Goal: Information Seeking & Learning: Learn about a topic

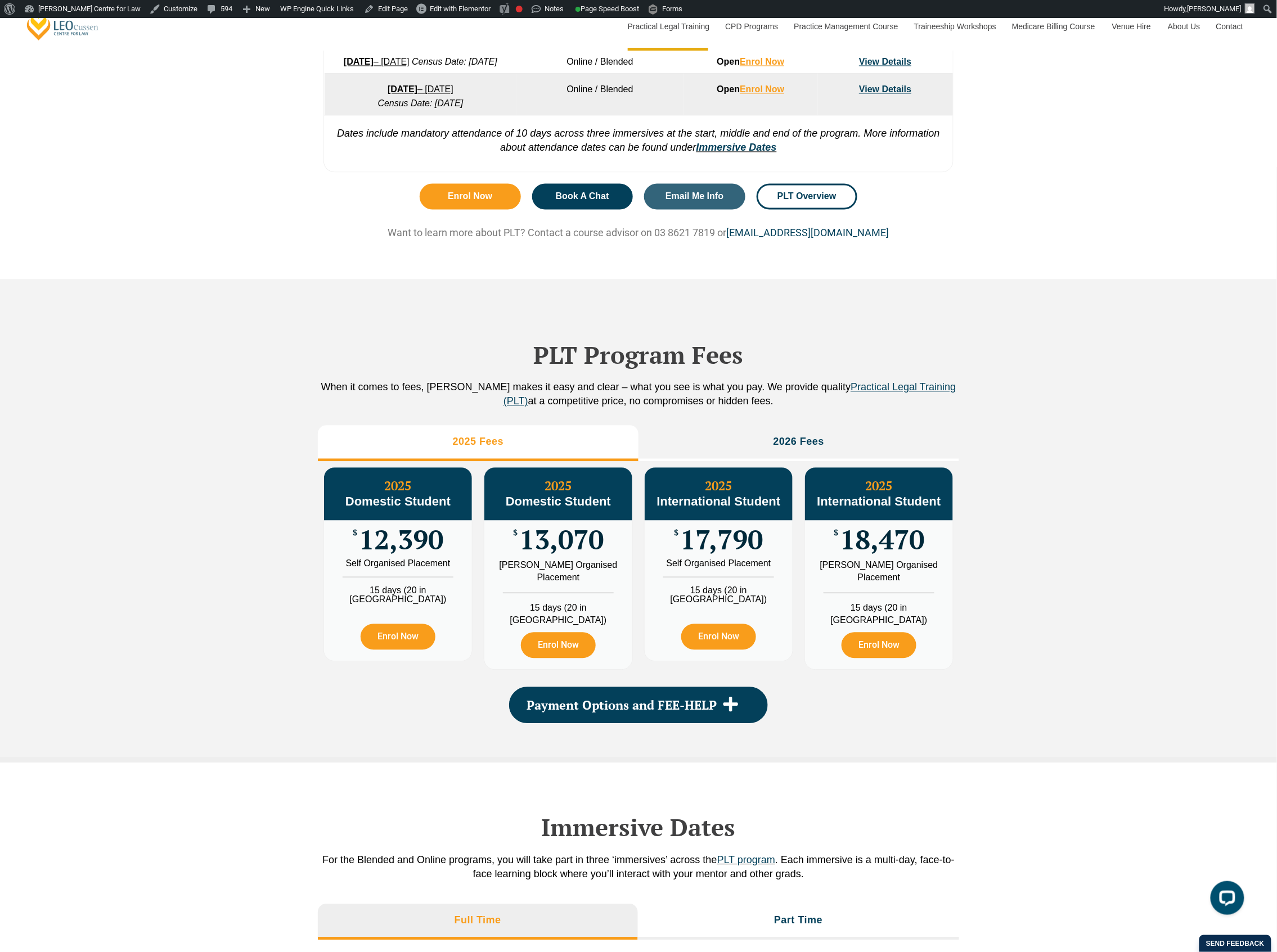
click at [145, 225] on div "Enrol Now Book A Chat Email Me Info PLT Overview Want to learn more about PLT? …" at bounding box center [638, 228] width 1277 height 101
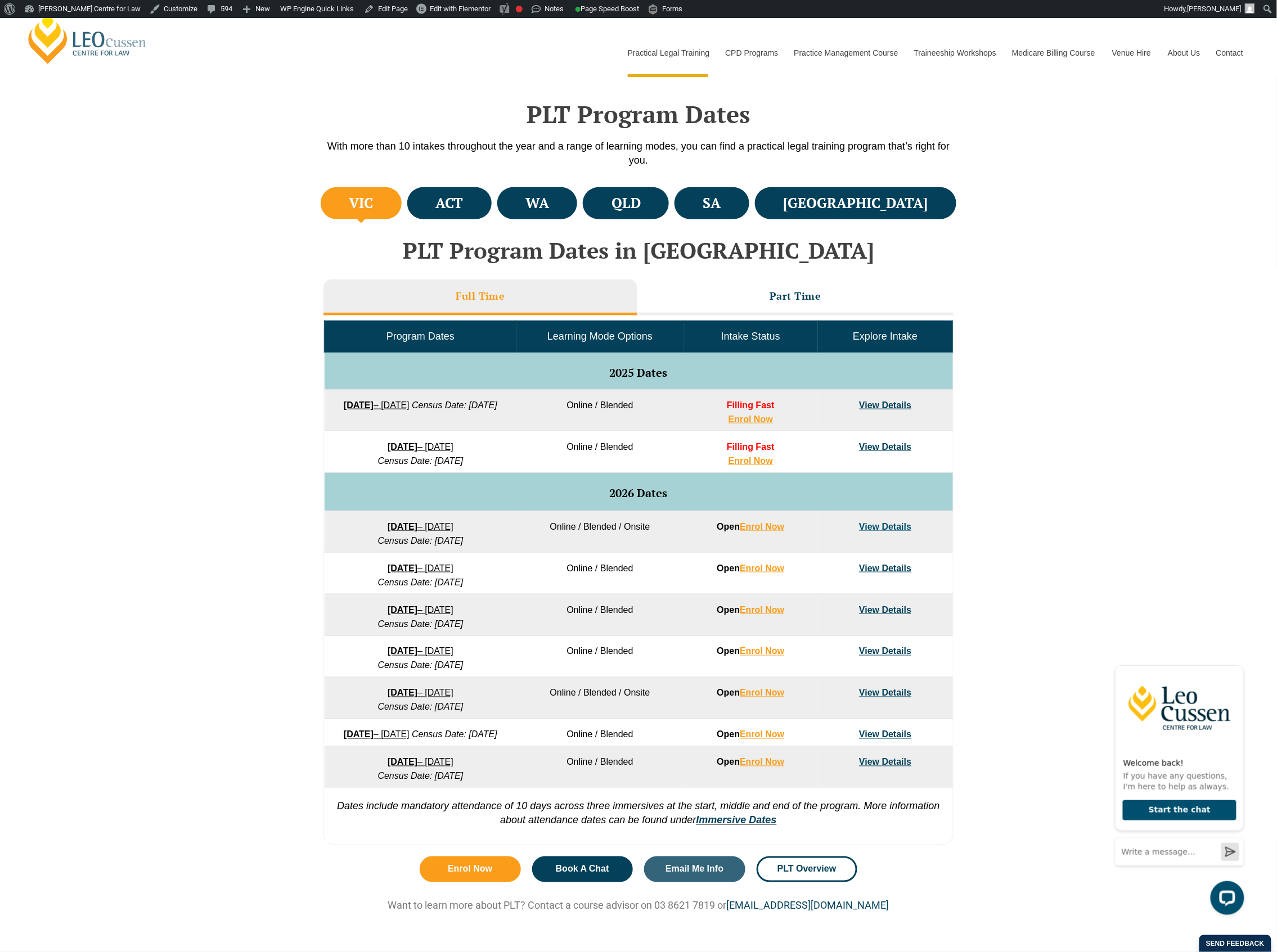
scroll to position [302, 0]
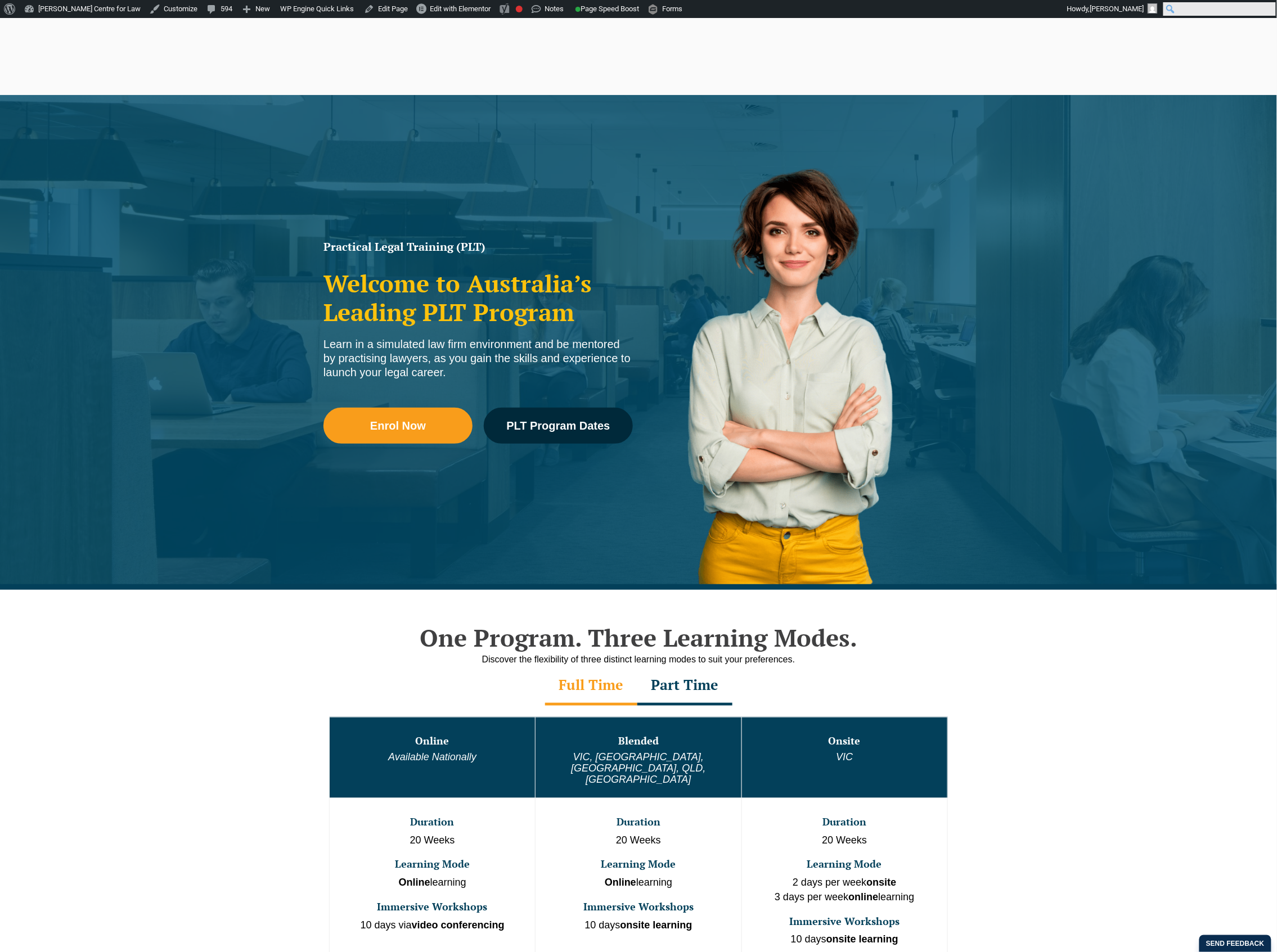
click at [1272, 11] on input "Search" at bounding box center [1219, 8] width 112 height 13
type input "h"
type input "compare"
click input "Search" at bounding box center [0, 0] width 0 height 0
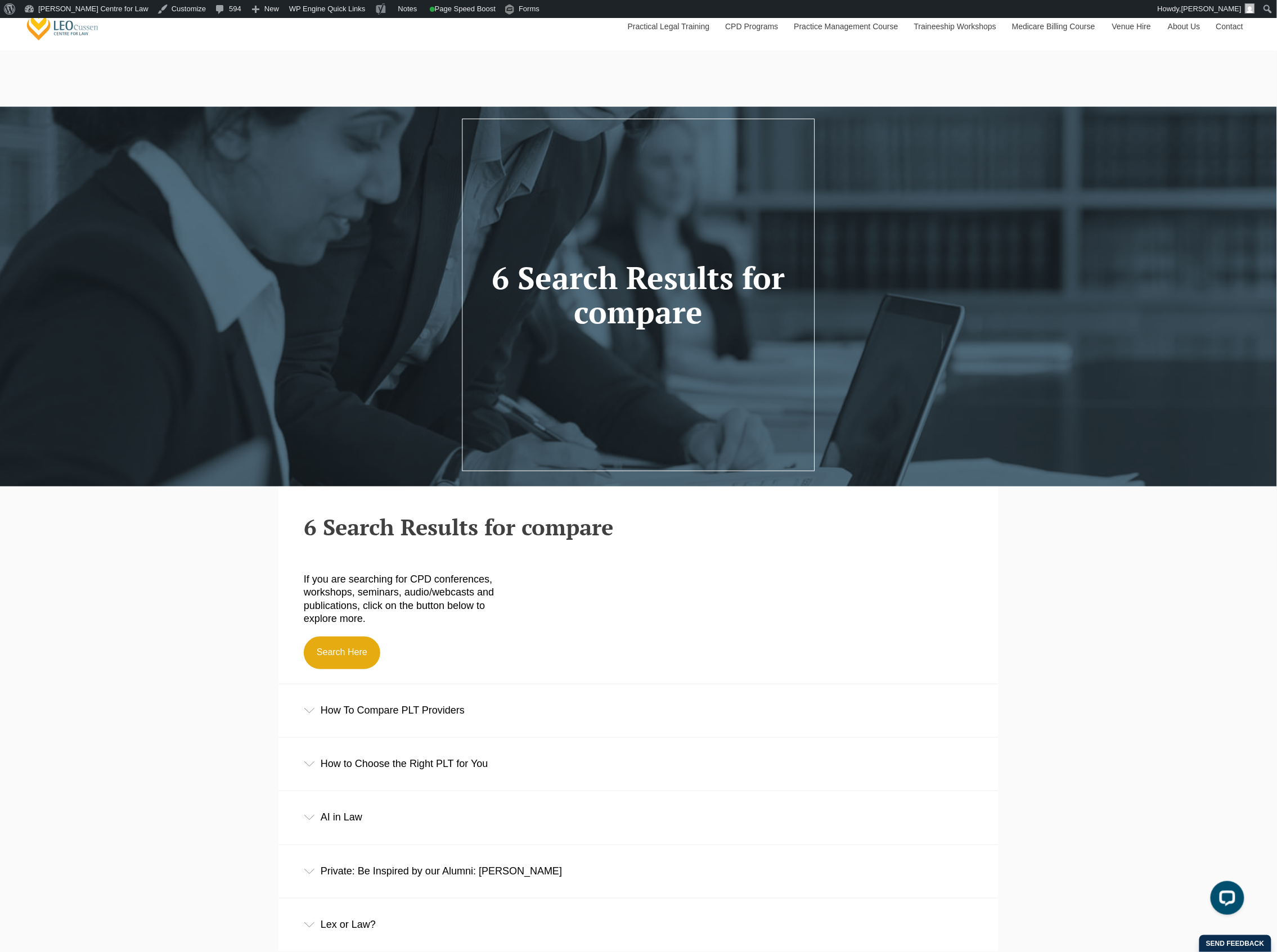
scroll to position [273, 0]
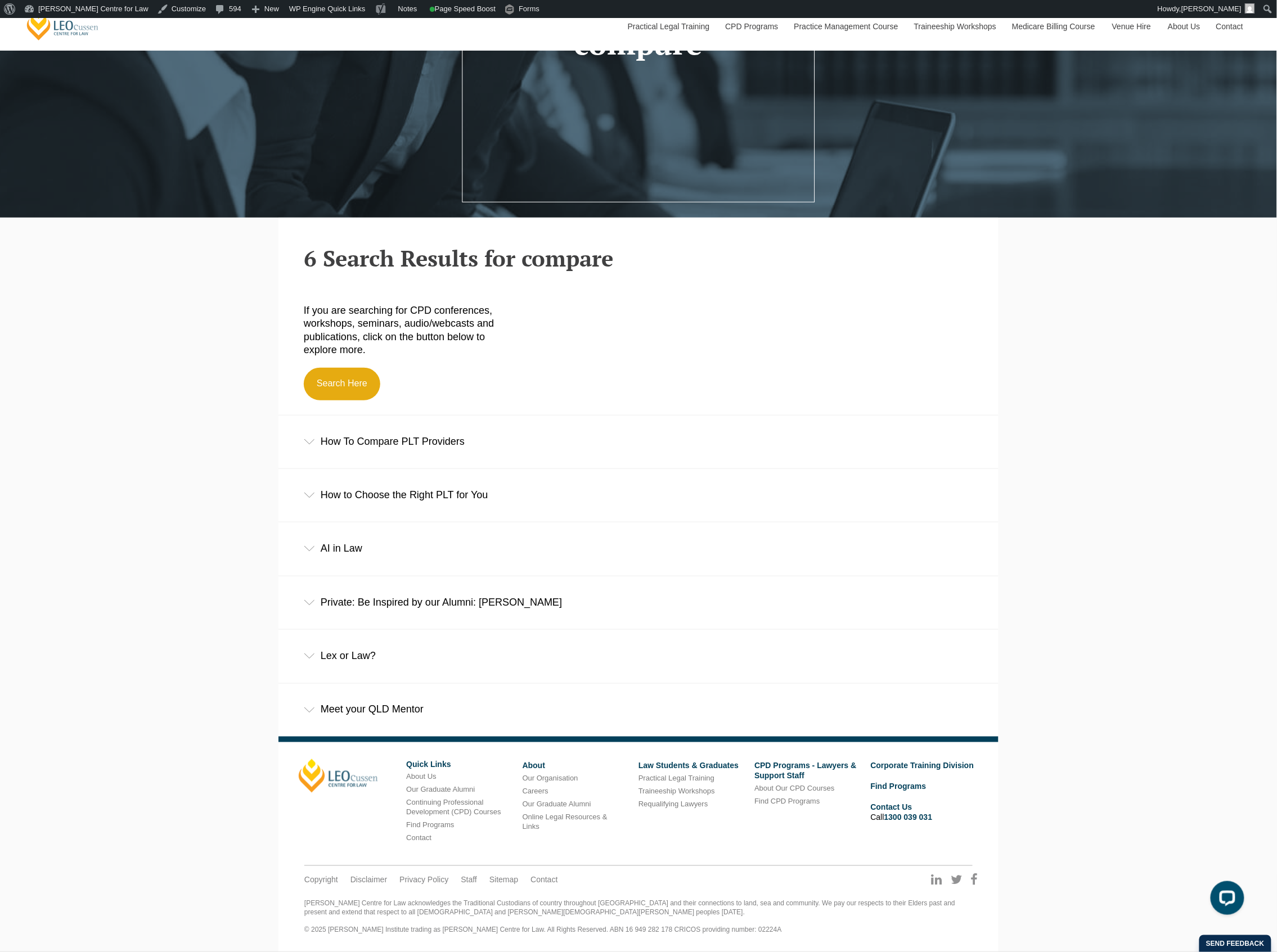
click at [497, 450] on div "How To Compare PLT Providers" at bounding box center [638, 441] width 720 height 52
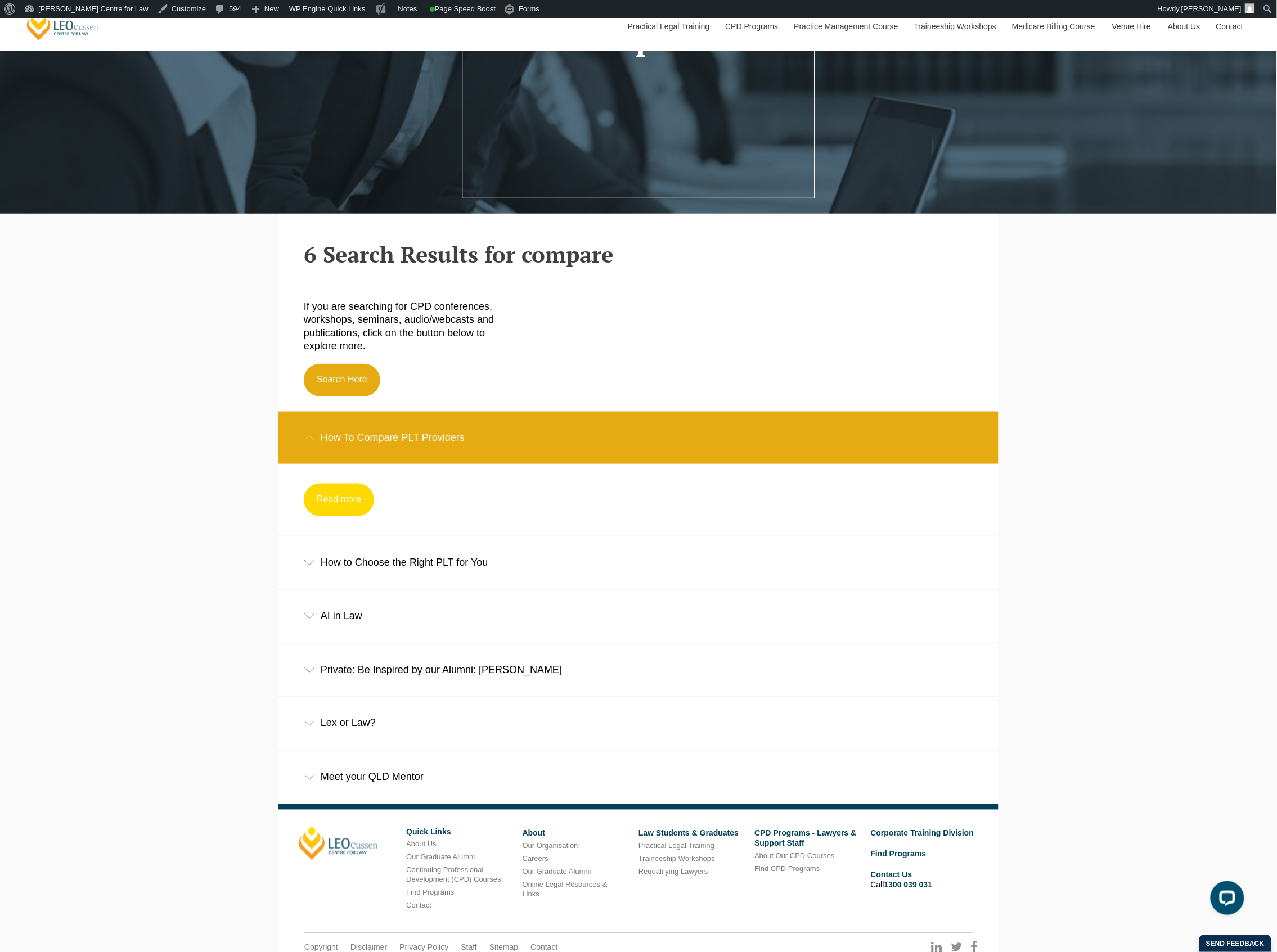
click at [343, 511] on link "Read more" at bounding box center [339, 500] width 71 height 33
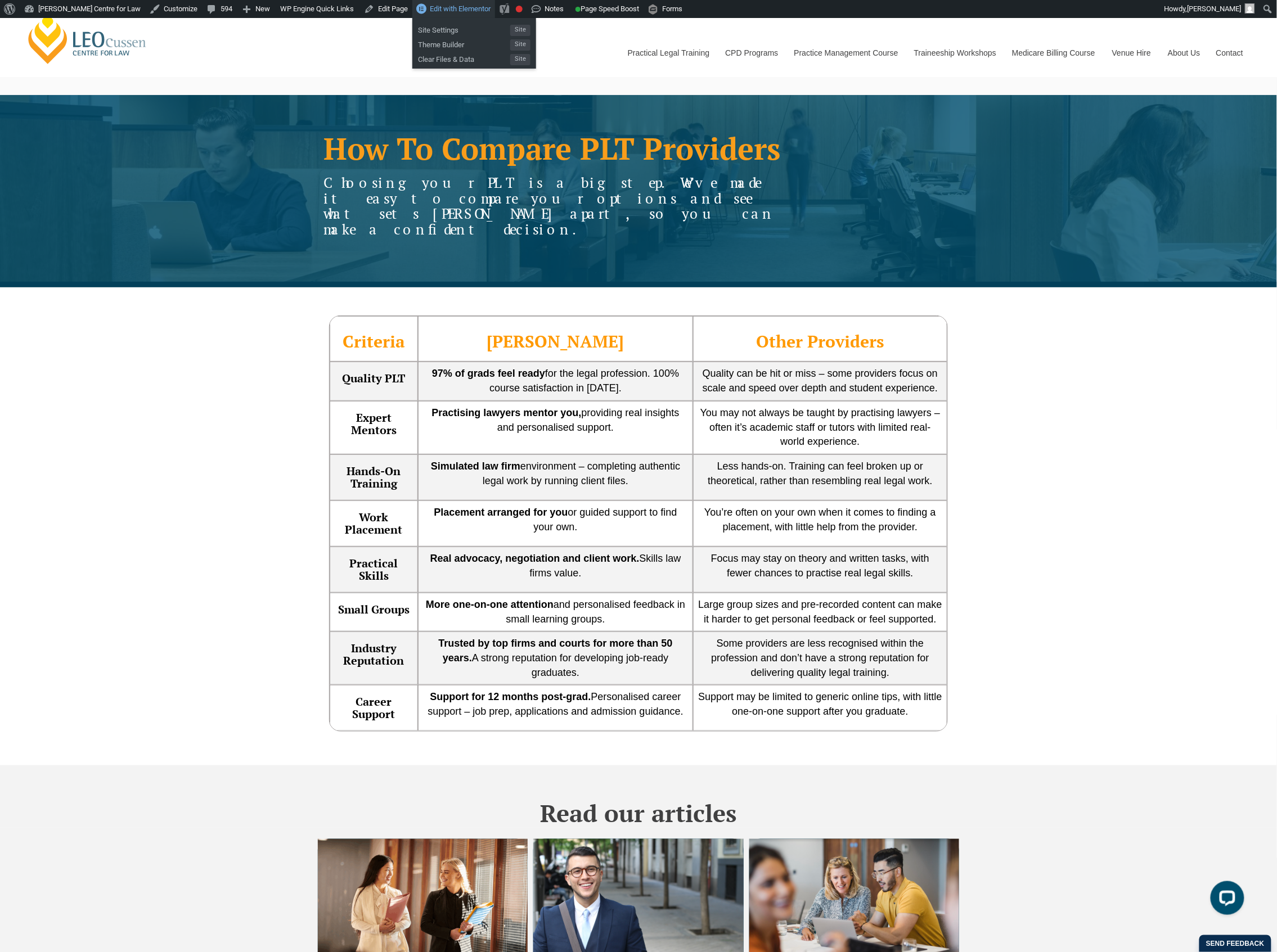
click at [457, 11] on span "Edit with Elementor" at bounding box center [460, 8] width 61 height 8
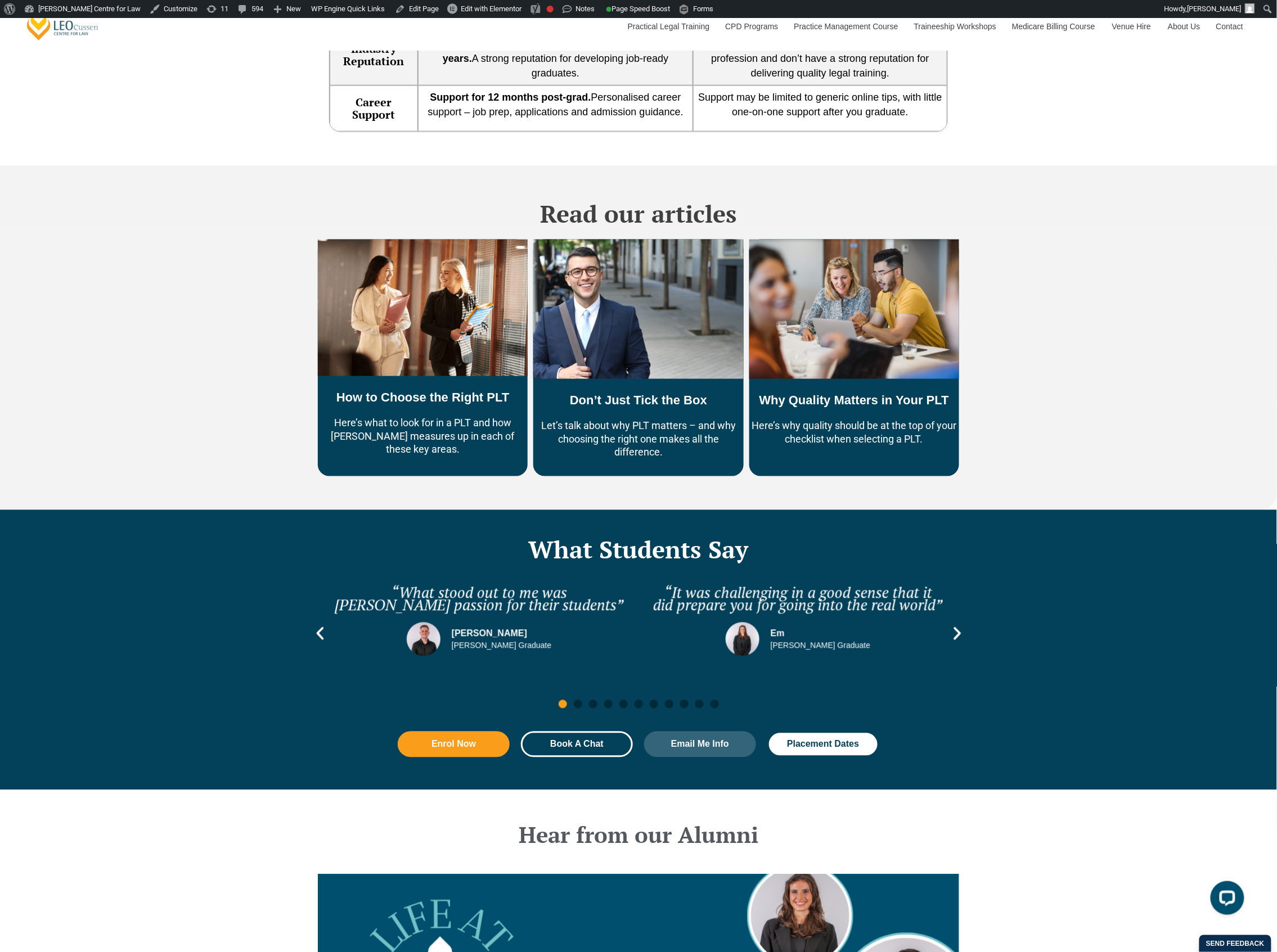
click at [955, 625] on icon "Next slide" at bounding box center [957, 634] width 17 height 17
click at [955, 627] on icon "Next slide" at bounding box center [957, 634] width 7 height 13
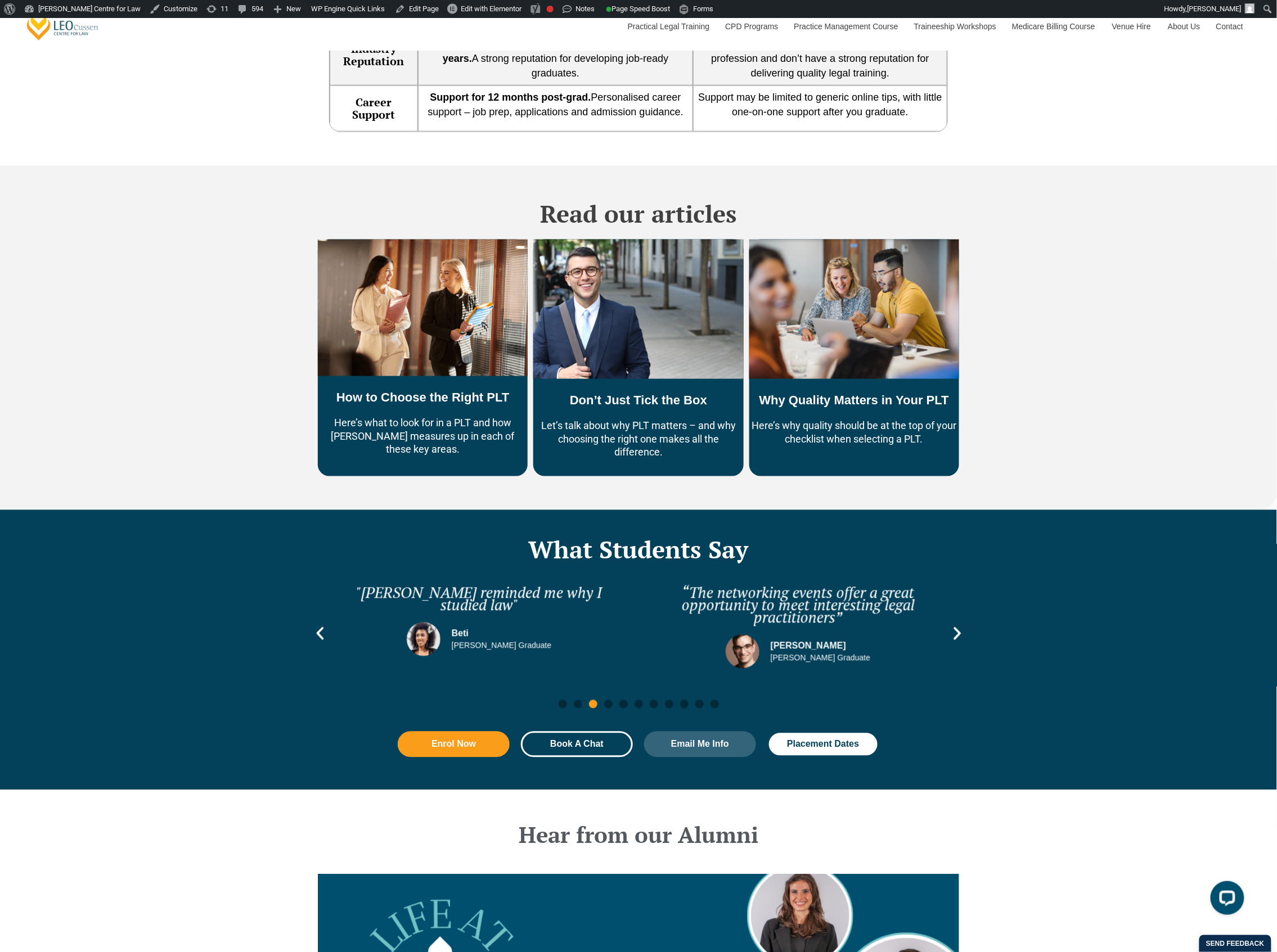
click at [955, 627] on icon "Next slide" at bounding box center [957, 634] width 7 height 13
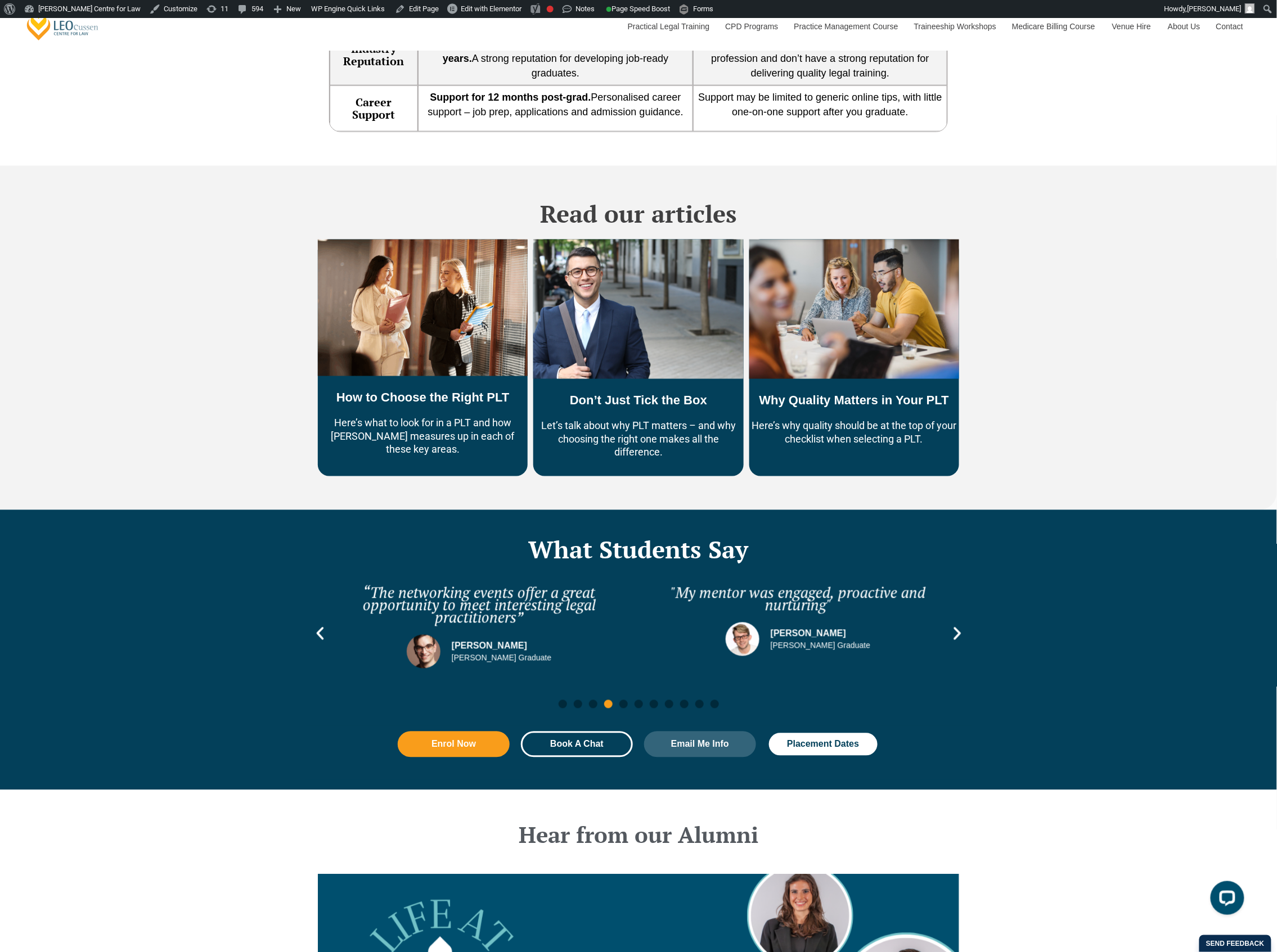
click at [955, 627] on icon "Next slide" at bounding box center [957, 634] width 7 height 13
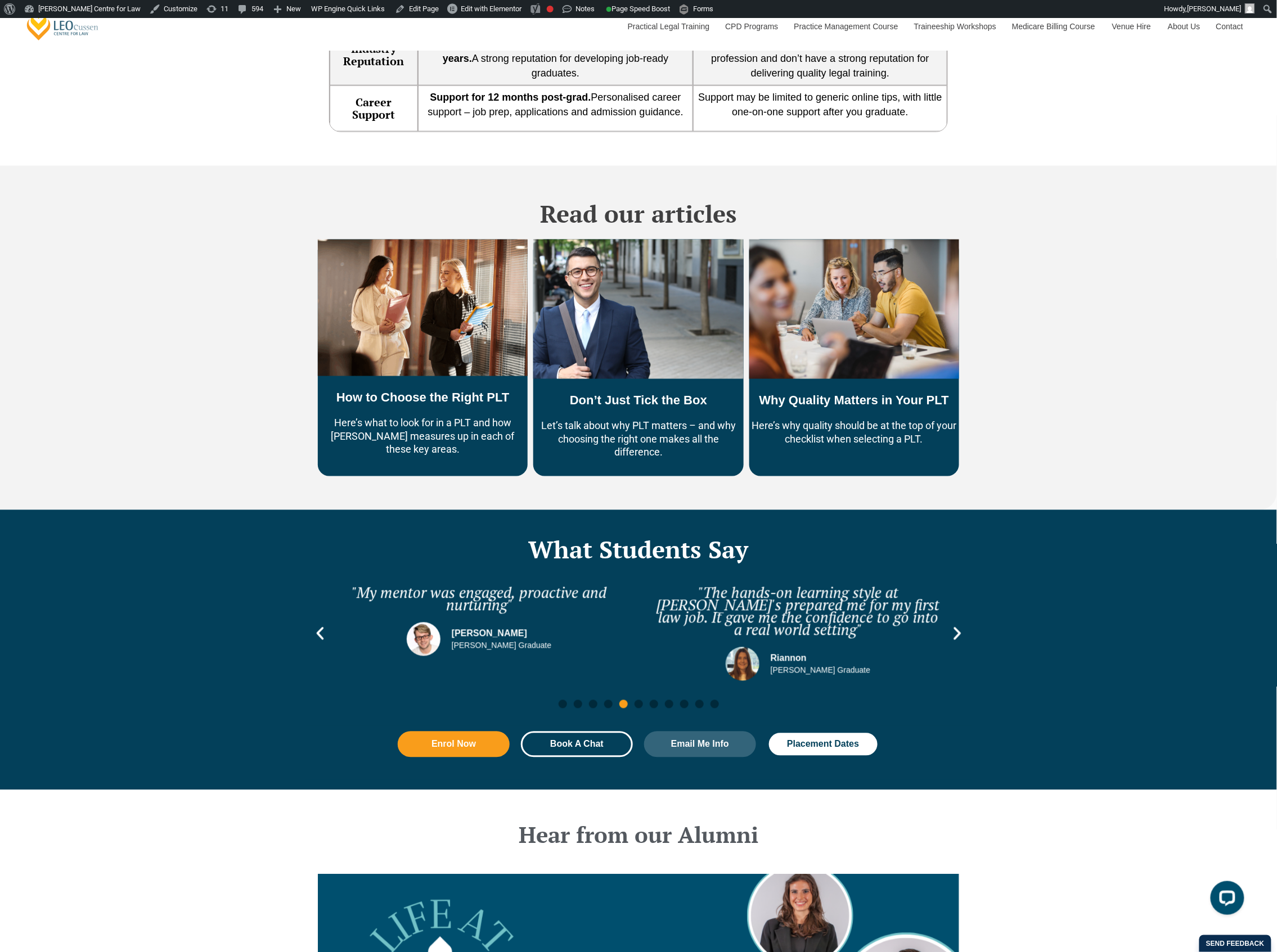
click at [955, 627] on icon "Next slide" at bounding box center [957, 634] width 7 height 13
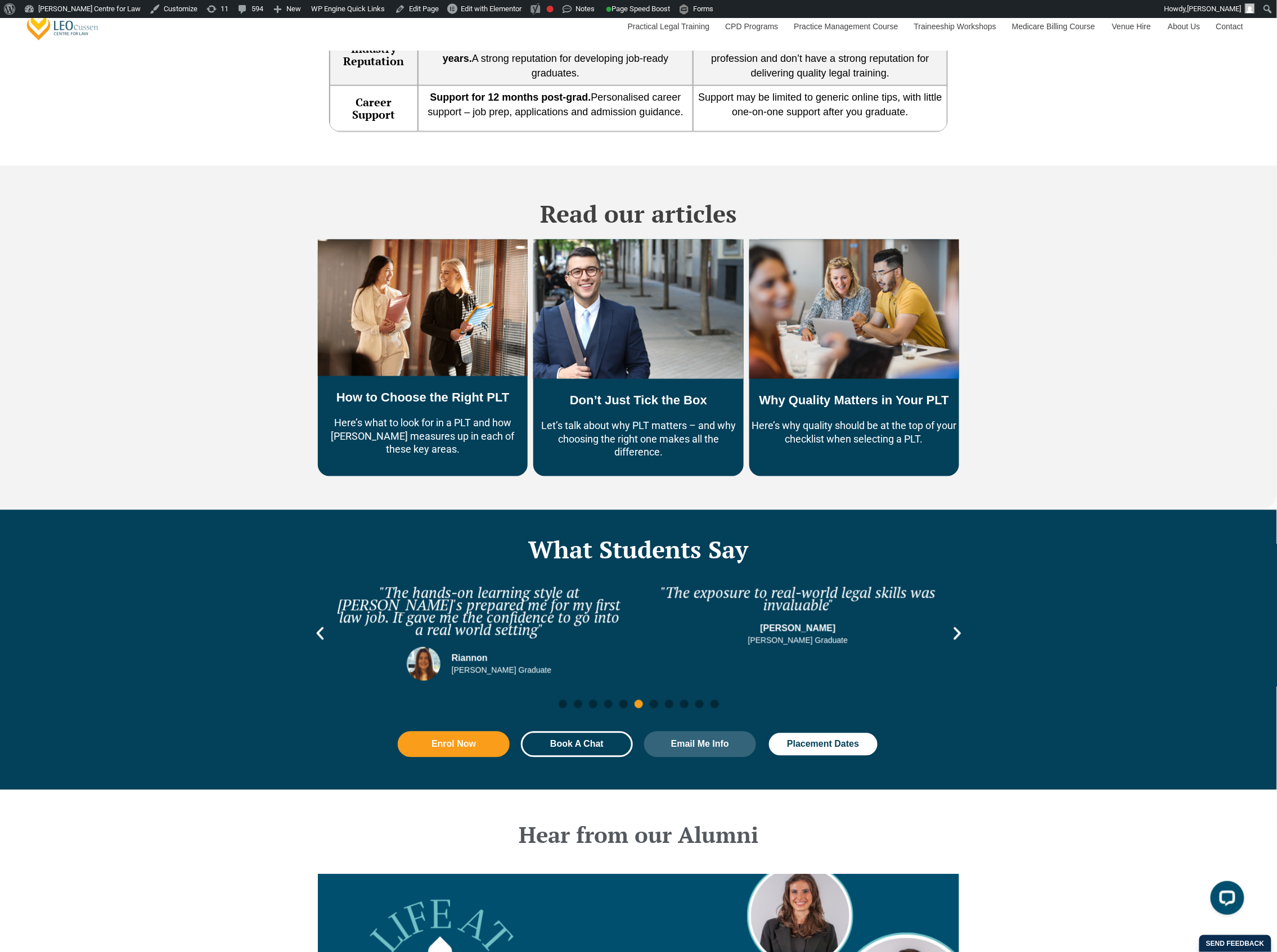
click at [955, 627] on icon "Next slide" at bounding box center [957, 634] width 7 height 13
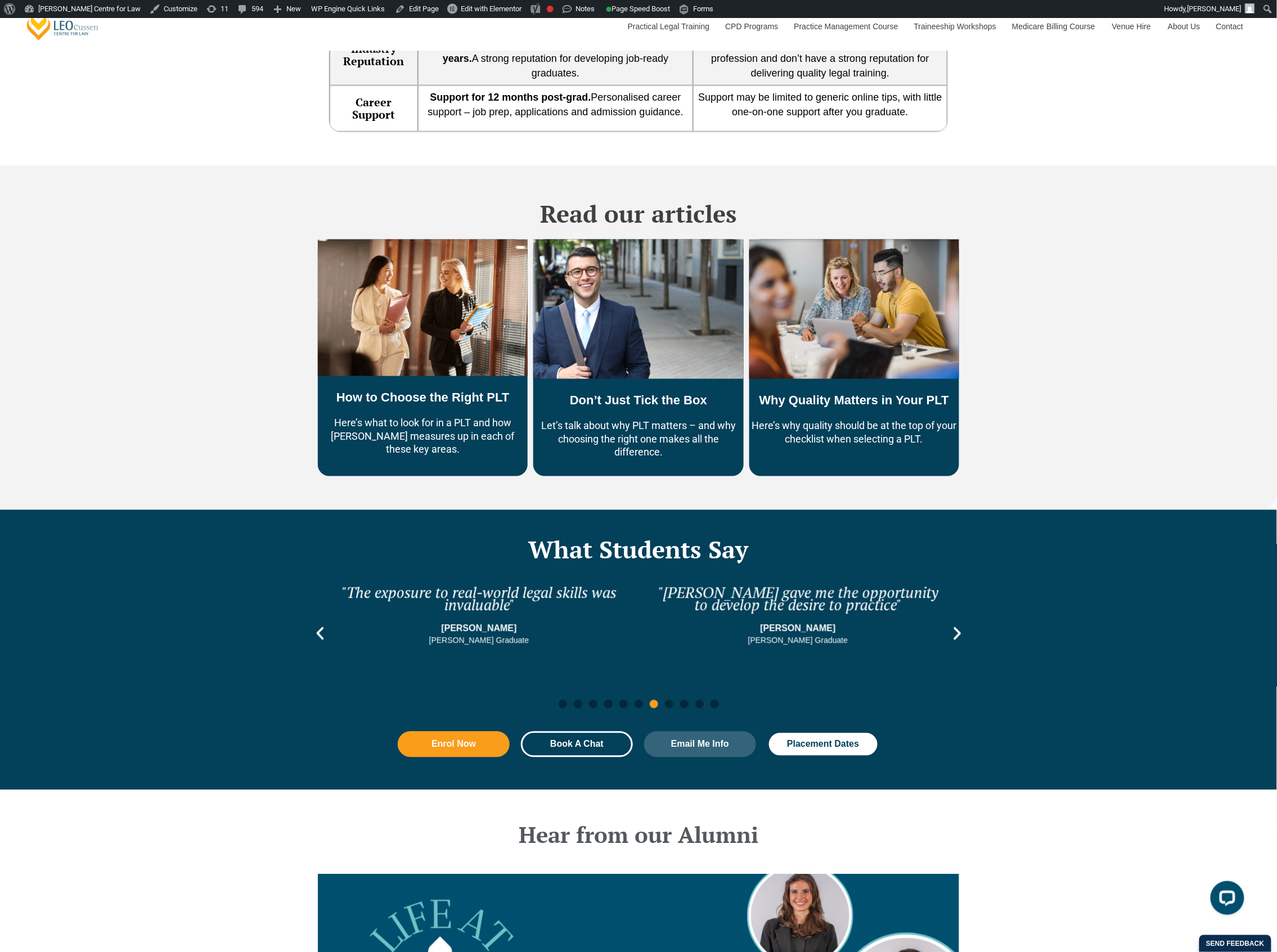
click at [955, 627] on icon "Next slide" at bounding box center [957, 634] width 7 height 13
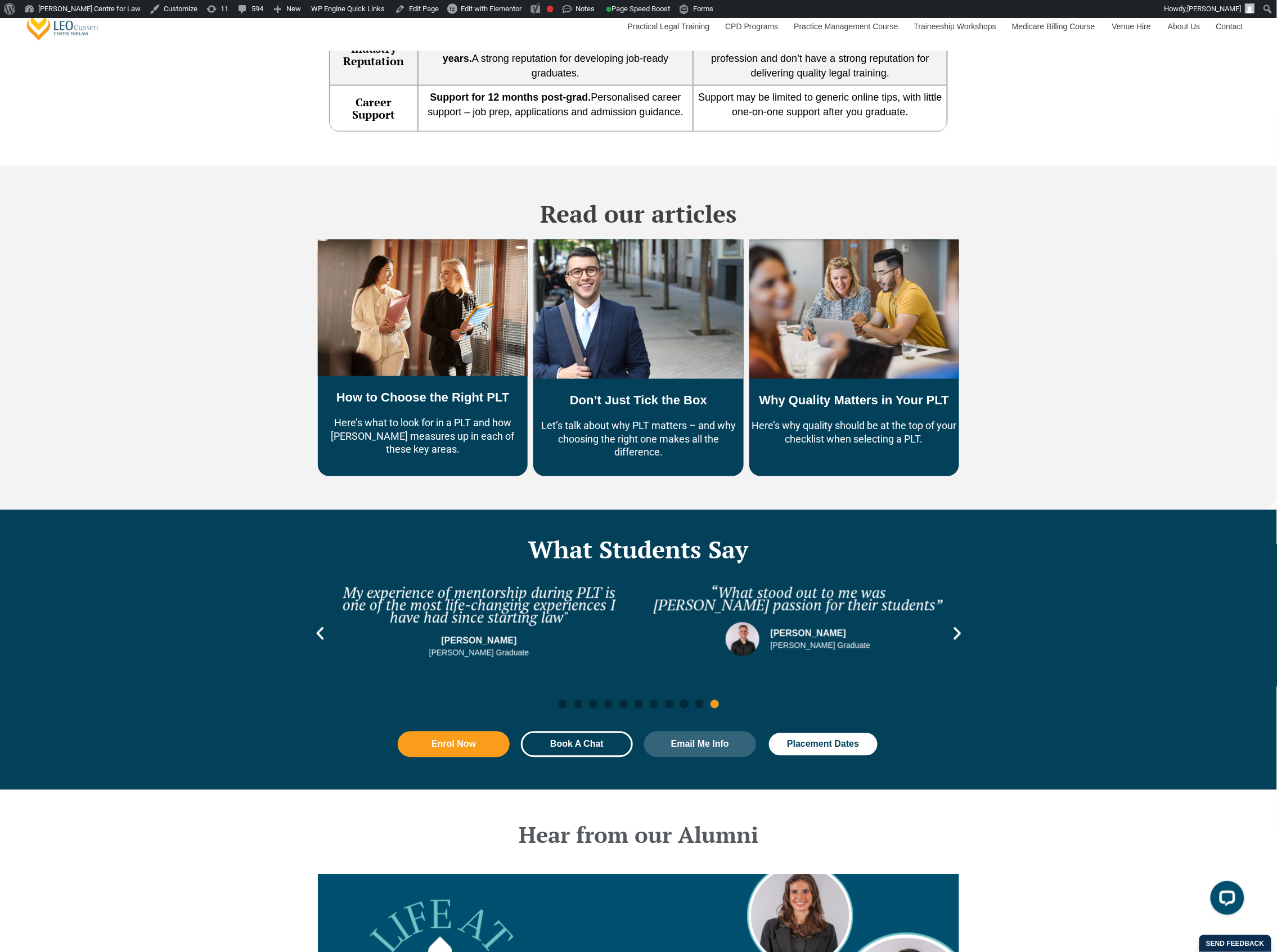
click at [955, 627] on icon "Next slide" at bounding box center [957, 634] width 7 height 13
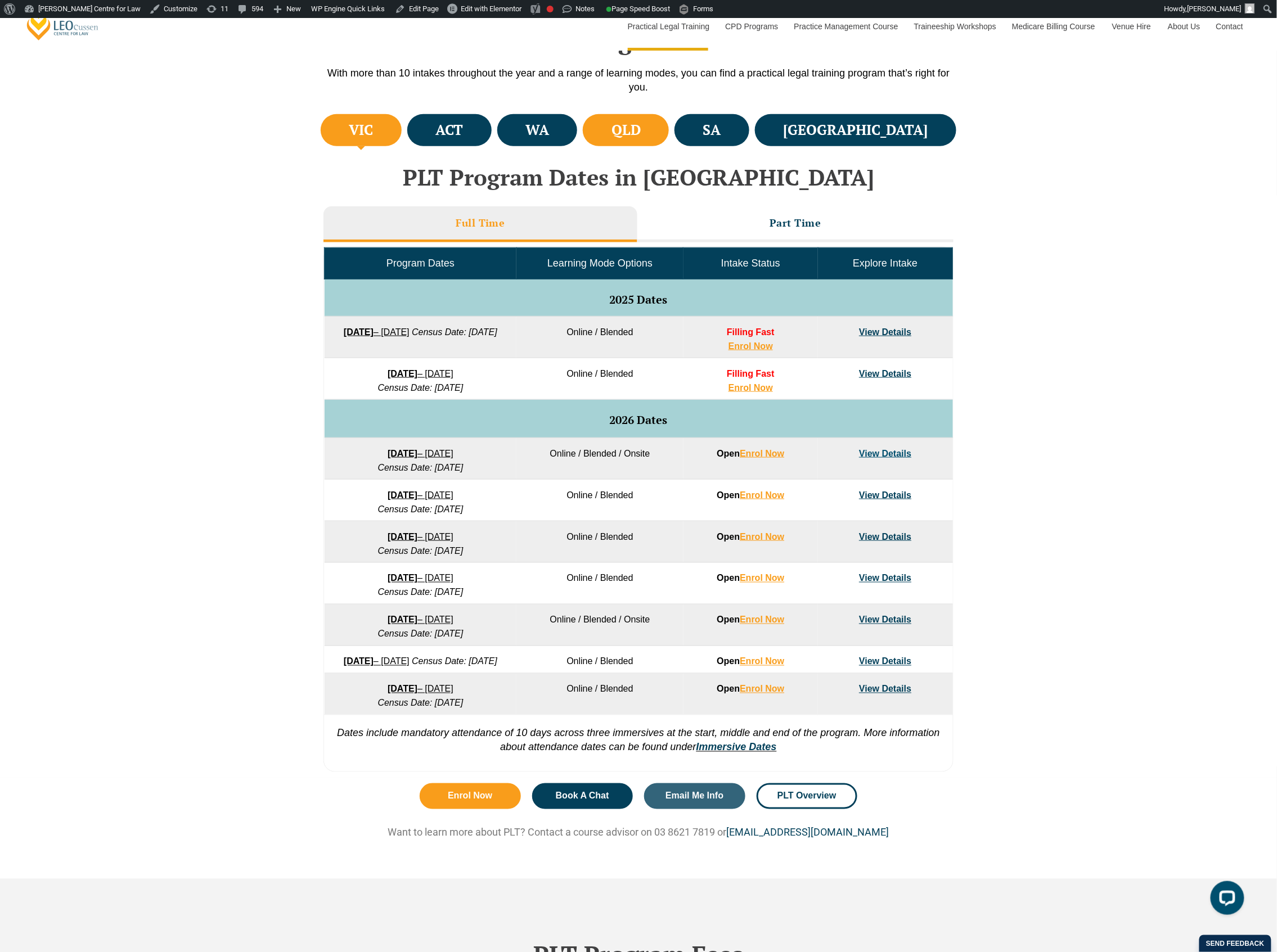
click at [641, 126] on h4 "QLD" at bounding box center [626, 130] width 29 height 19
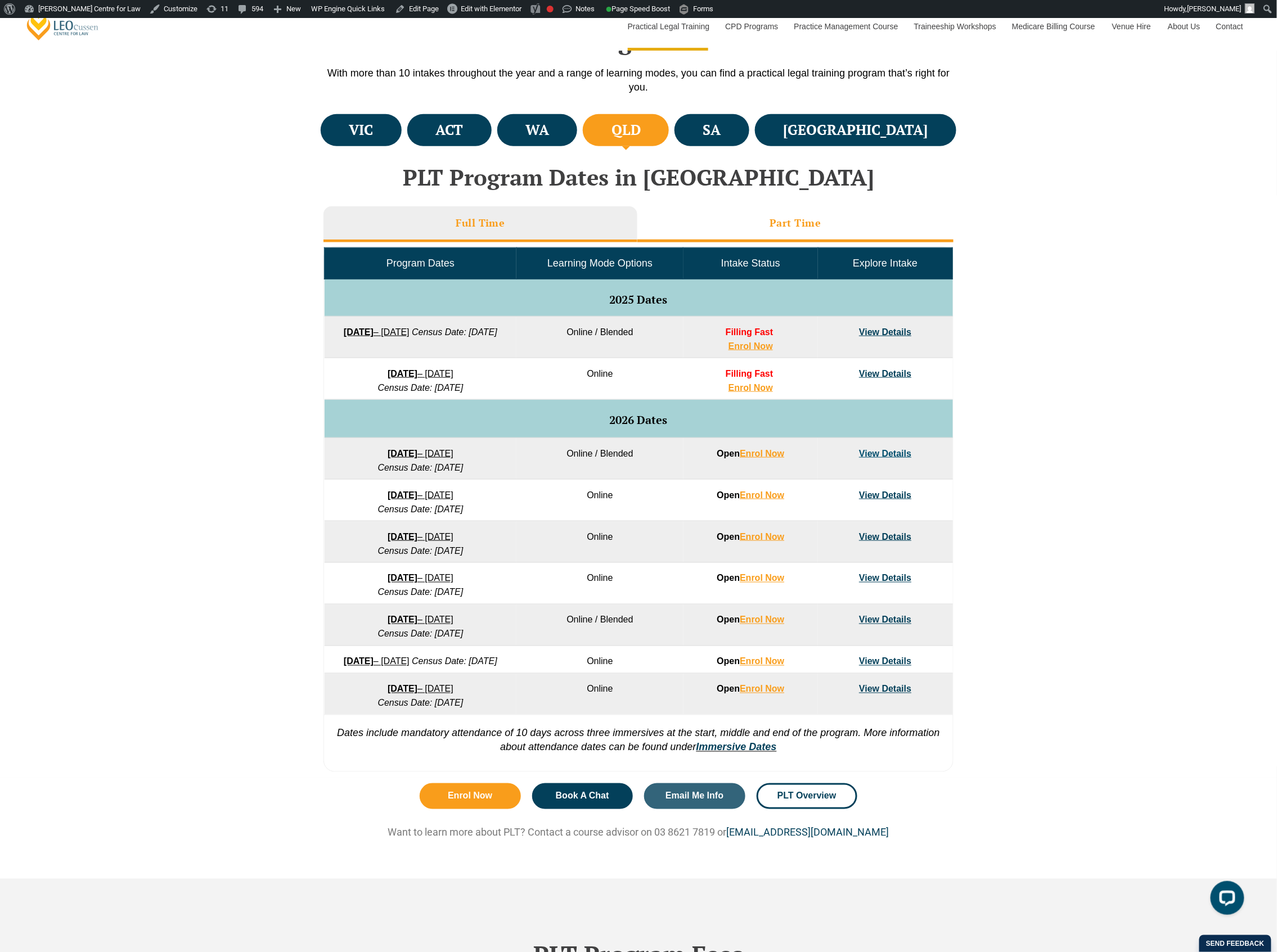
click at [679, 217] on li "Part Time" at bounding box center [795, 225] width 316 height 36
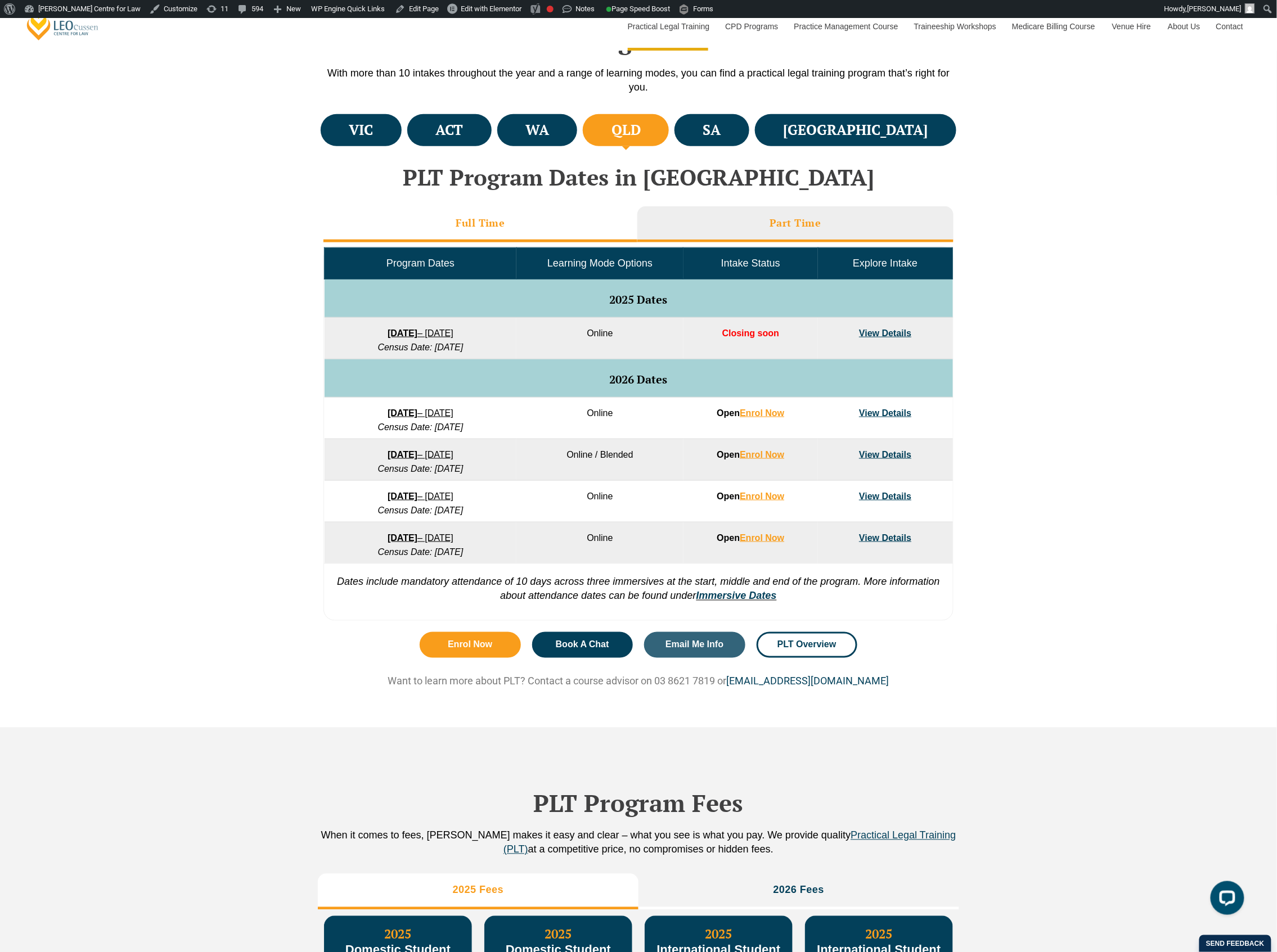
click at [523, 225] on li "Full Time" at bounding box center [480, 225] width 314 height 36
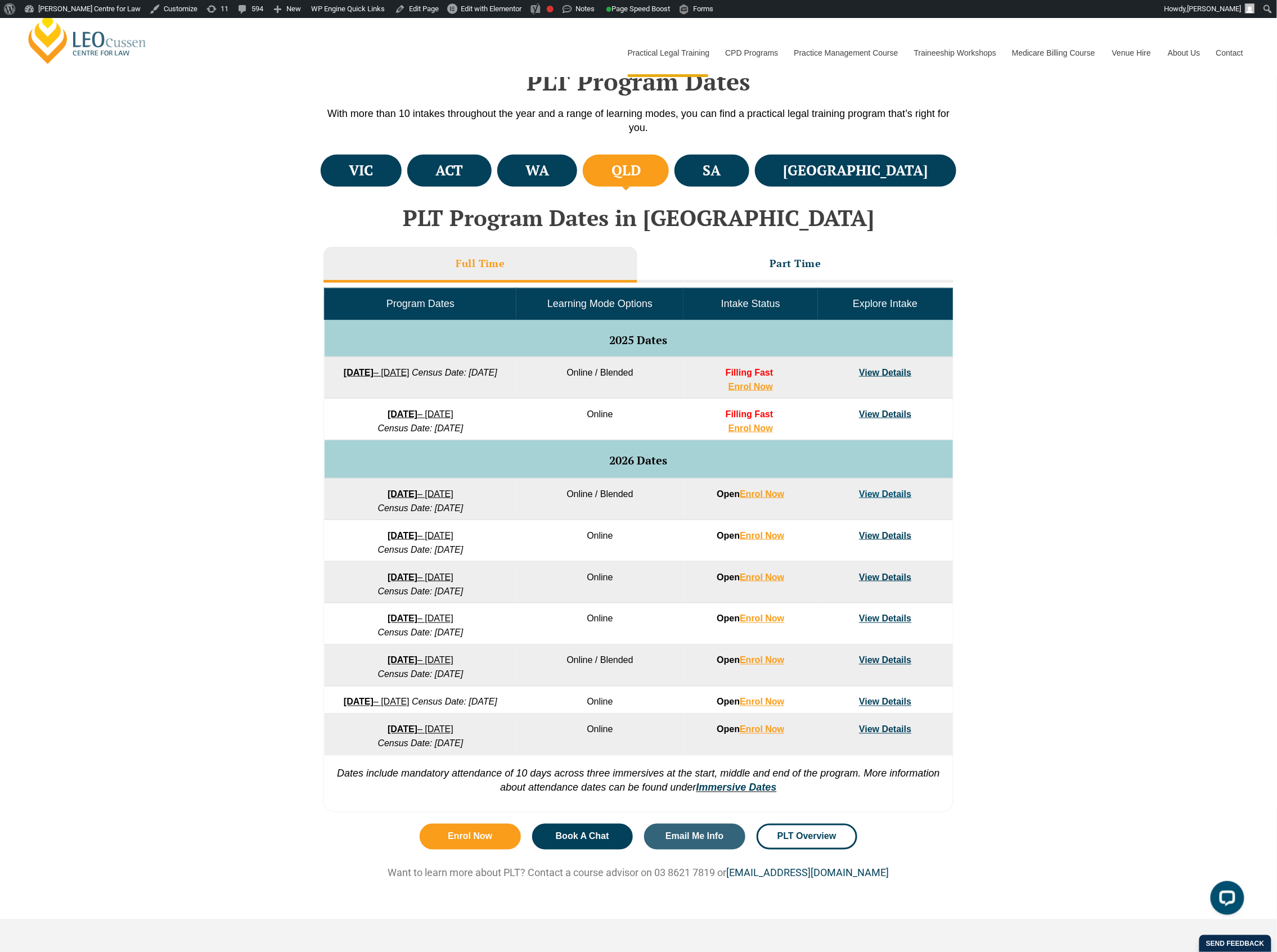
scroll to position [302, 0]
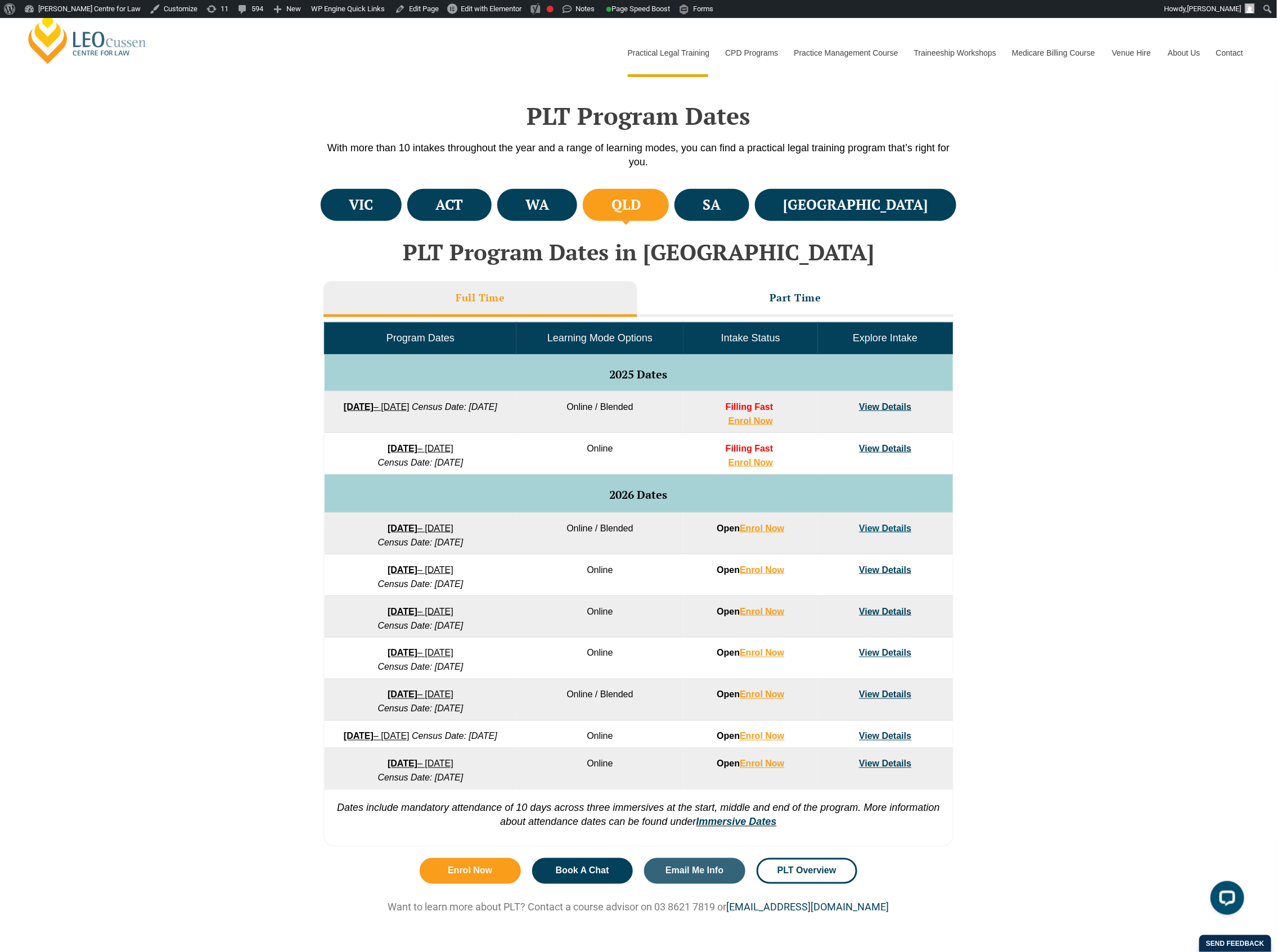
click at [200, 375] on div "VIC ACT WA QLD SA" at bounding box center [638, 519] width 1277 height 667
click at [708, 311] on li "Part Time" at bounding box center [795, 299] width 316 height 36
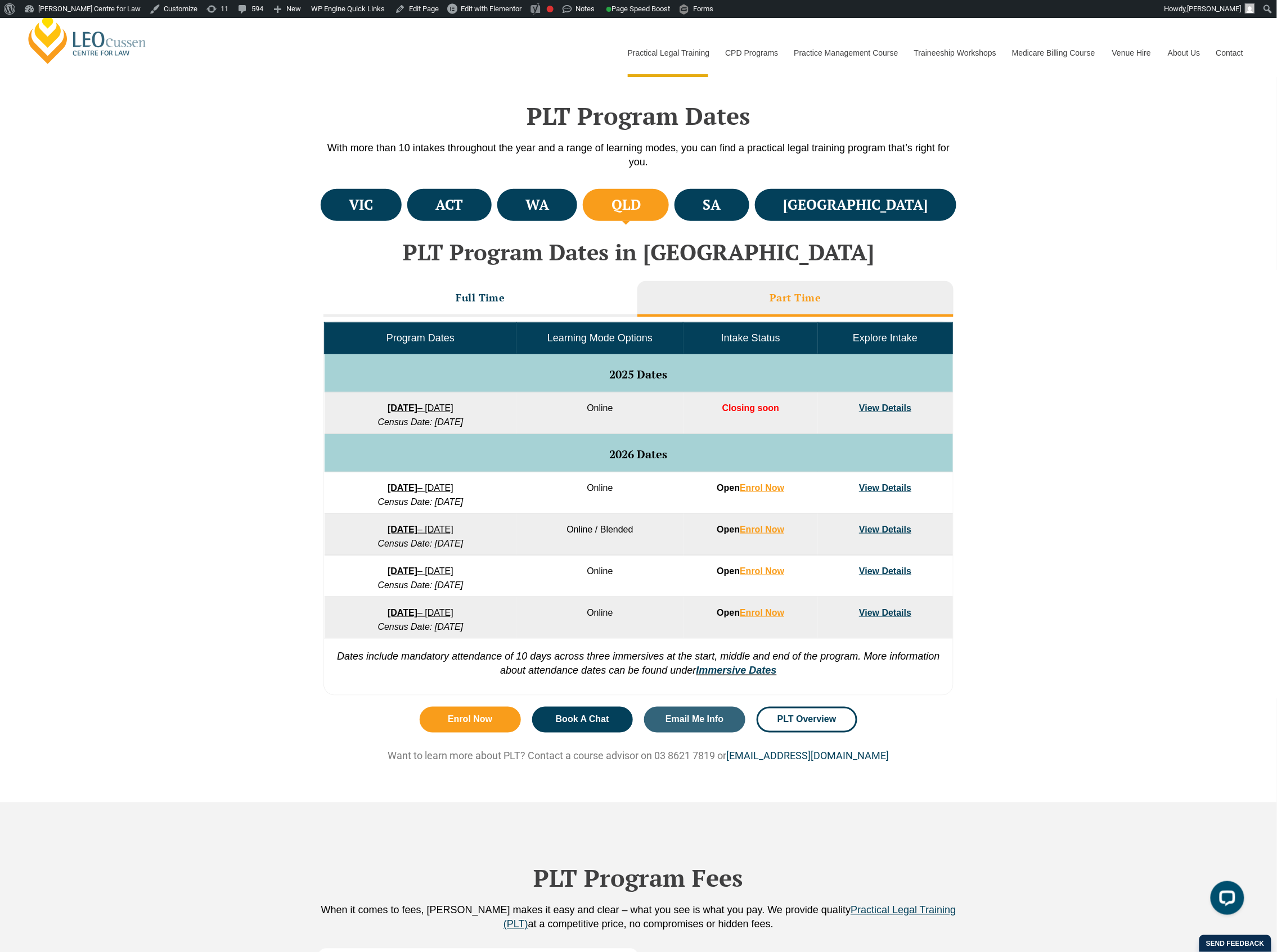
click at [453, 410] on link "8 September 2025 – 17 April 2026" at bounding box center [420, 408] width 66 height 10
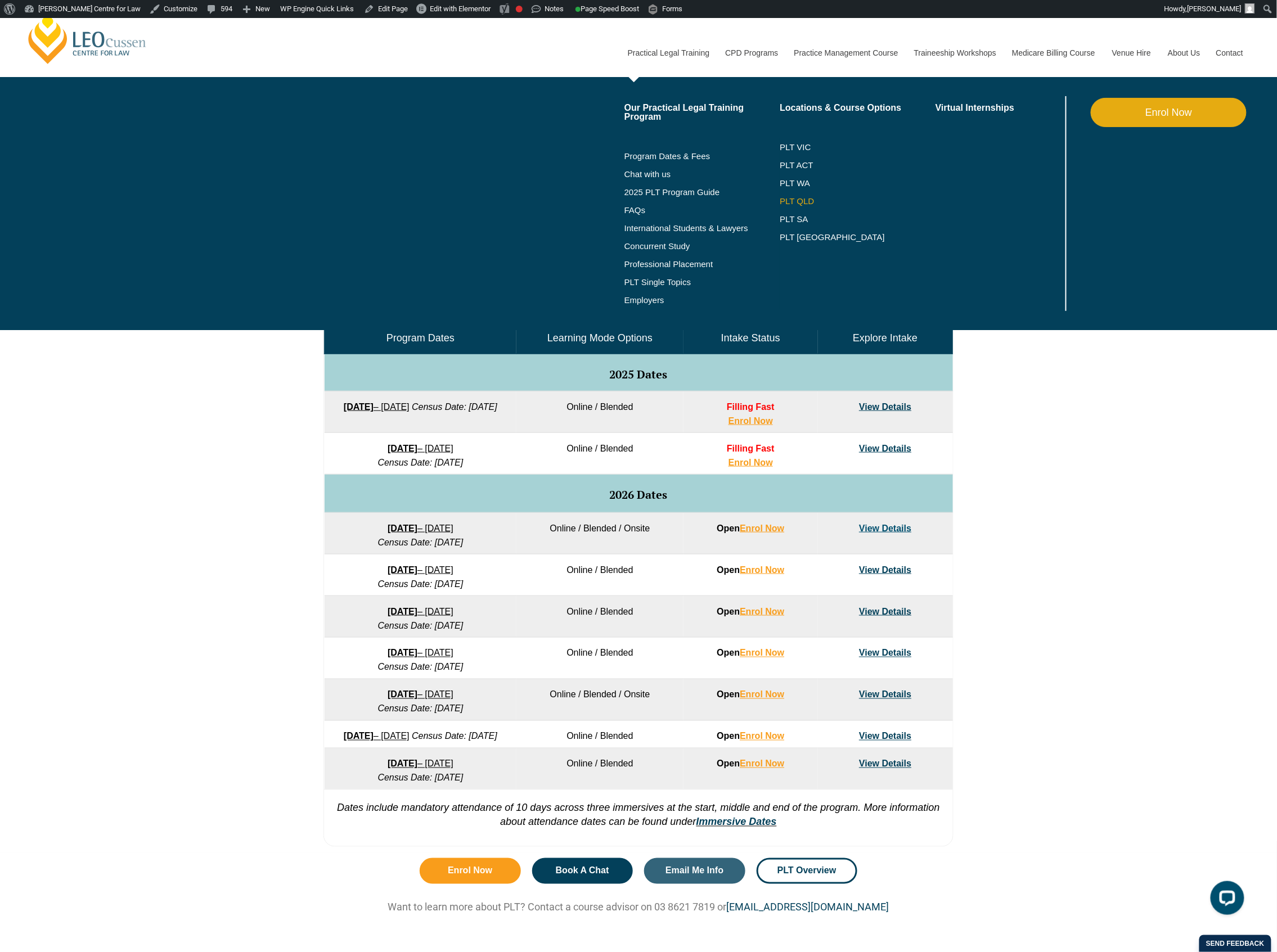
click at [791, 197] on link "PLT QLD" at bounding box center [857, 201] width 156 height 9
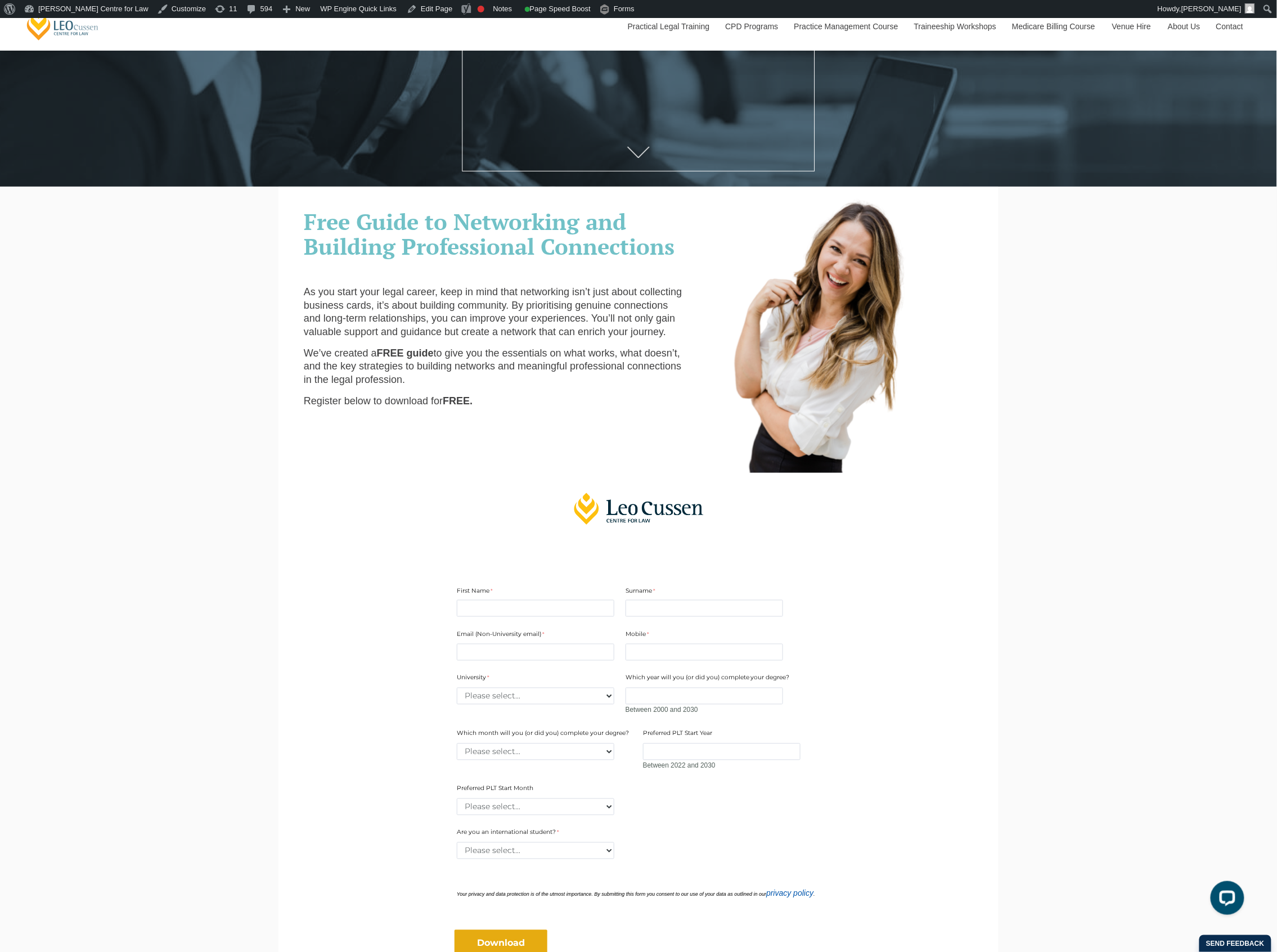
scroll to position [225, 0]
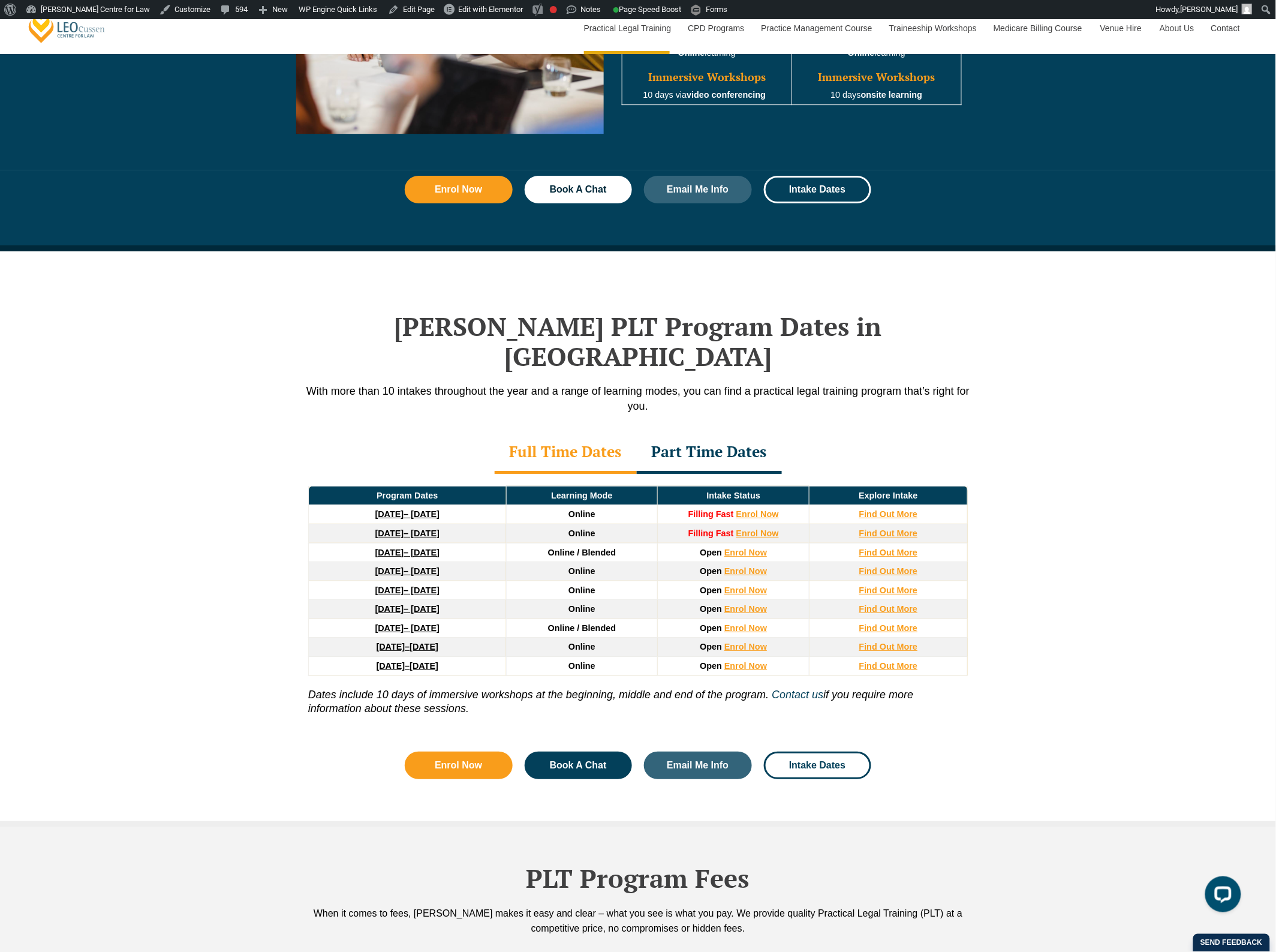
scroll to position [1356, 0]
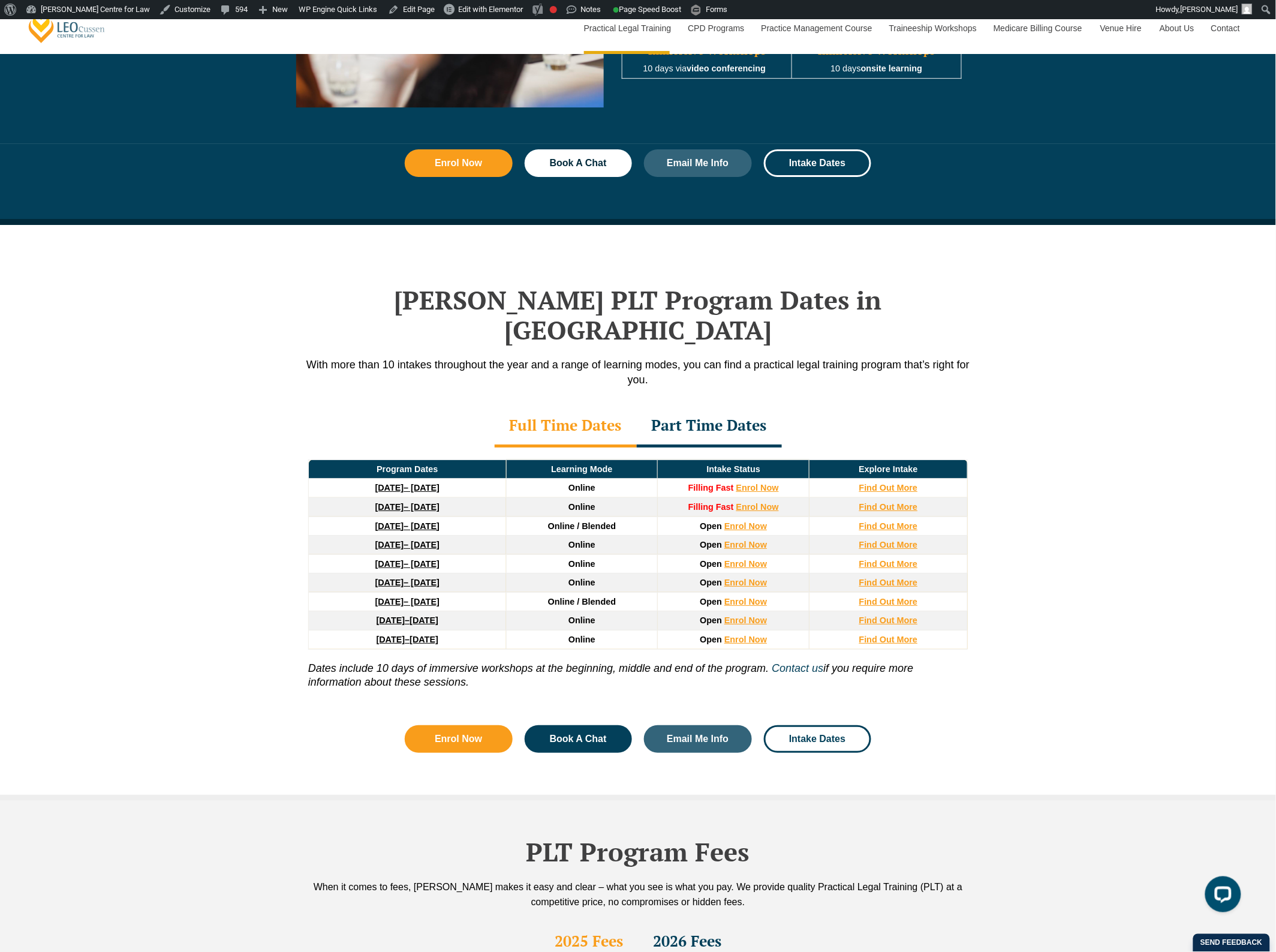
click at [705, 408] on div "Part Time Dates" at bounding box center [709, 427] width 145 height 42
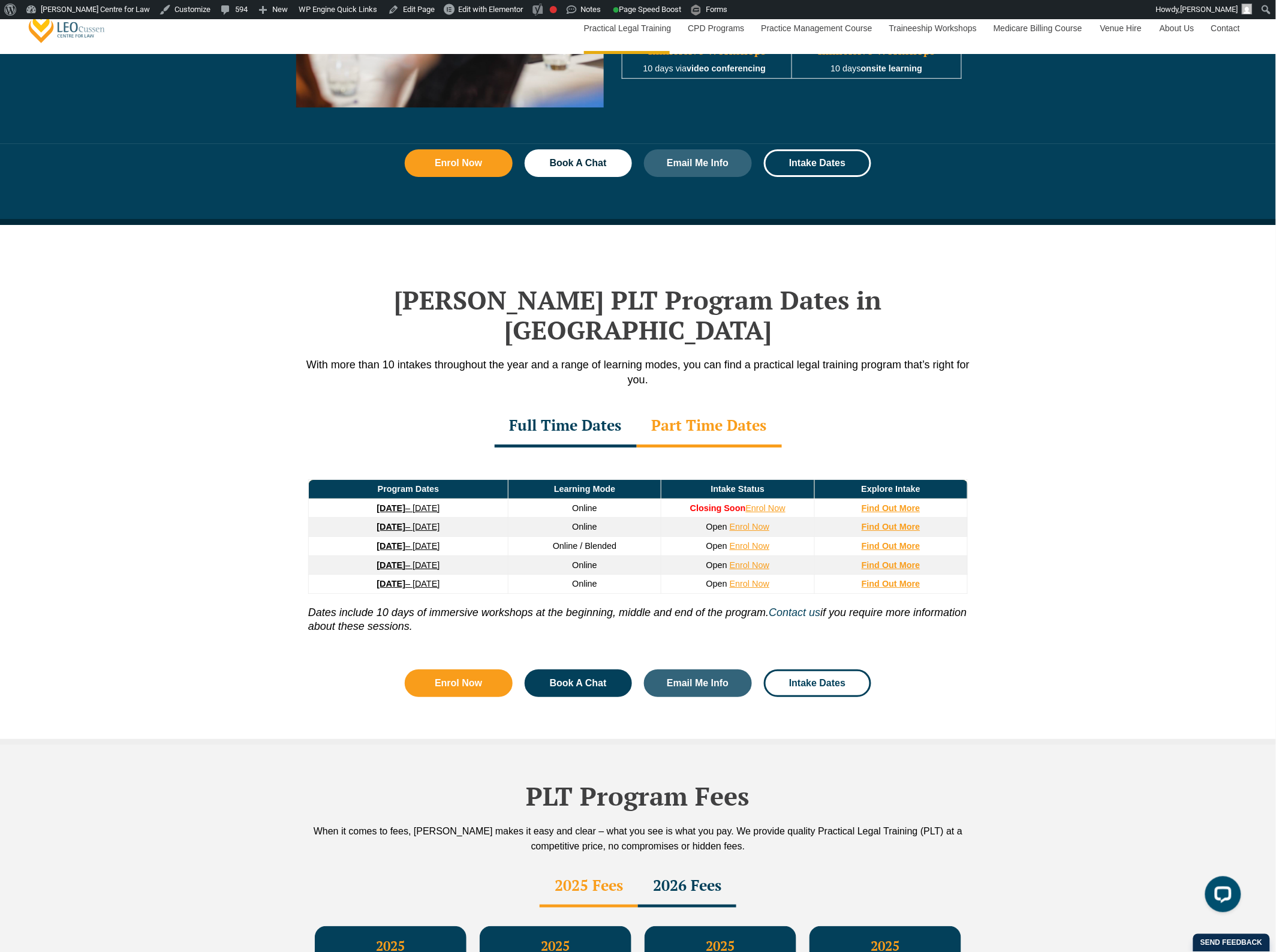
click at [631, 406] on div "Full Time Dates" at bounding box center [566, 427] width 142 height 42
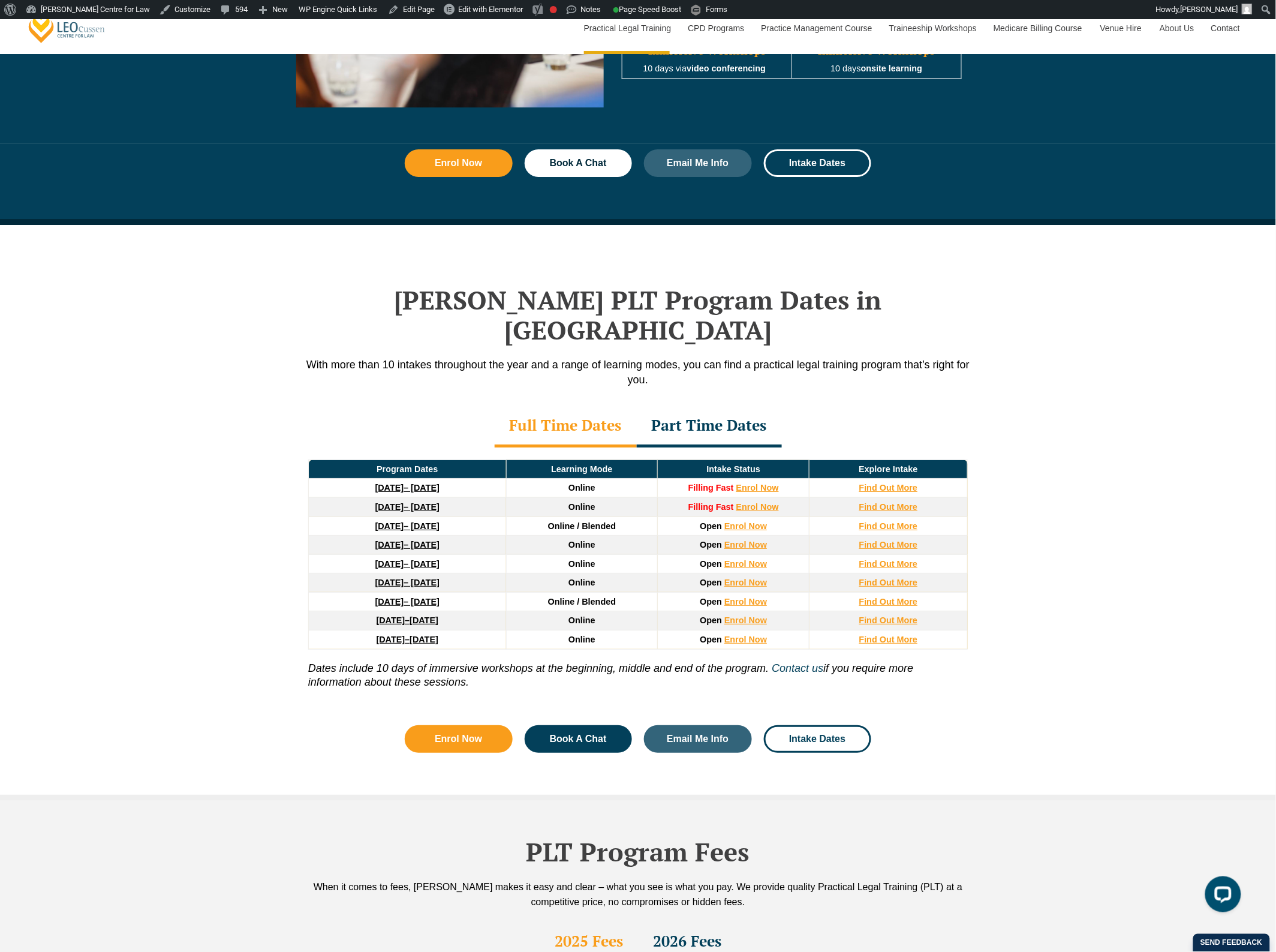
drag, startPoint x: 741, startPoint y: 396, endPoint x: 745, endPoint y: 411, distance: 15.5
click at [741, 406] on div "Part Time Dates" at bounding box center [709, 427] width 145 height 42
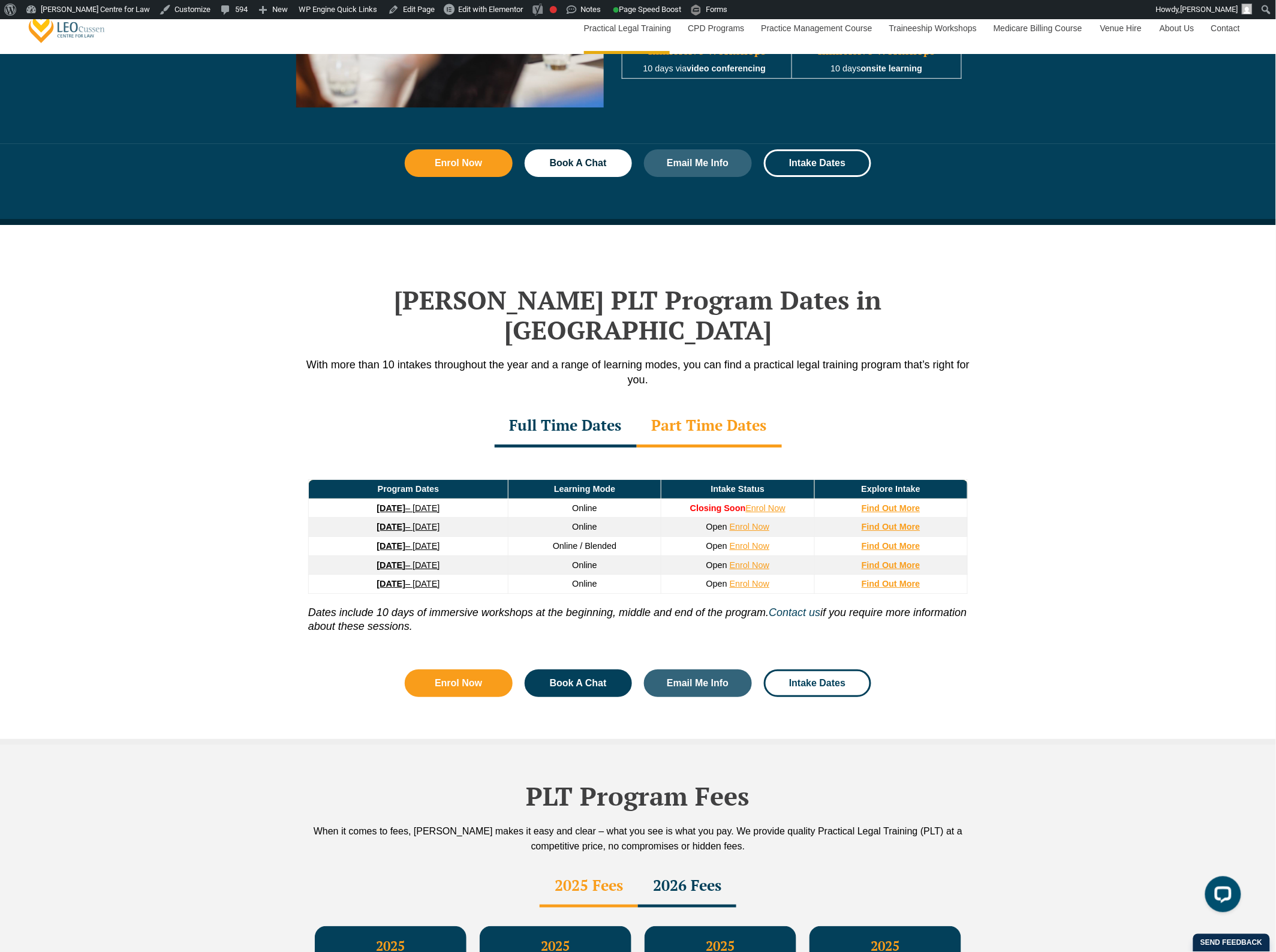
click at [598, 409] on div "Full Time Dates" at bounding box center [566, 427] width 142 height 42
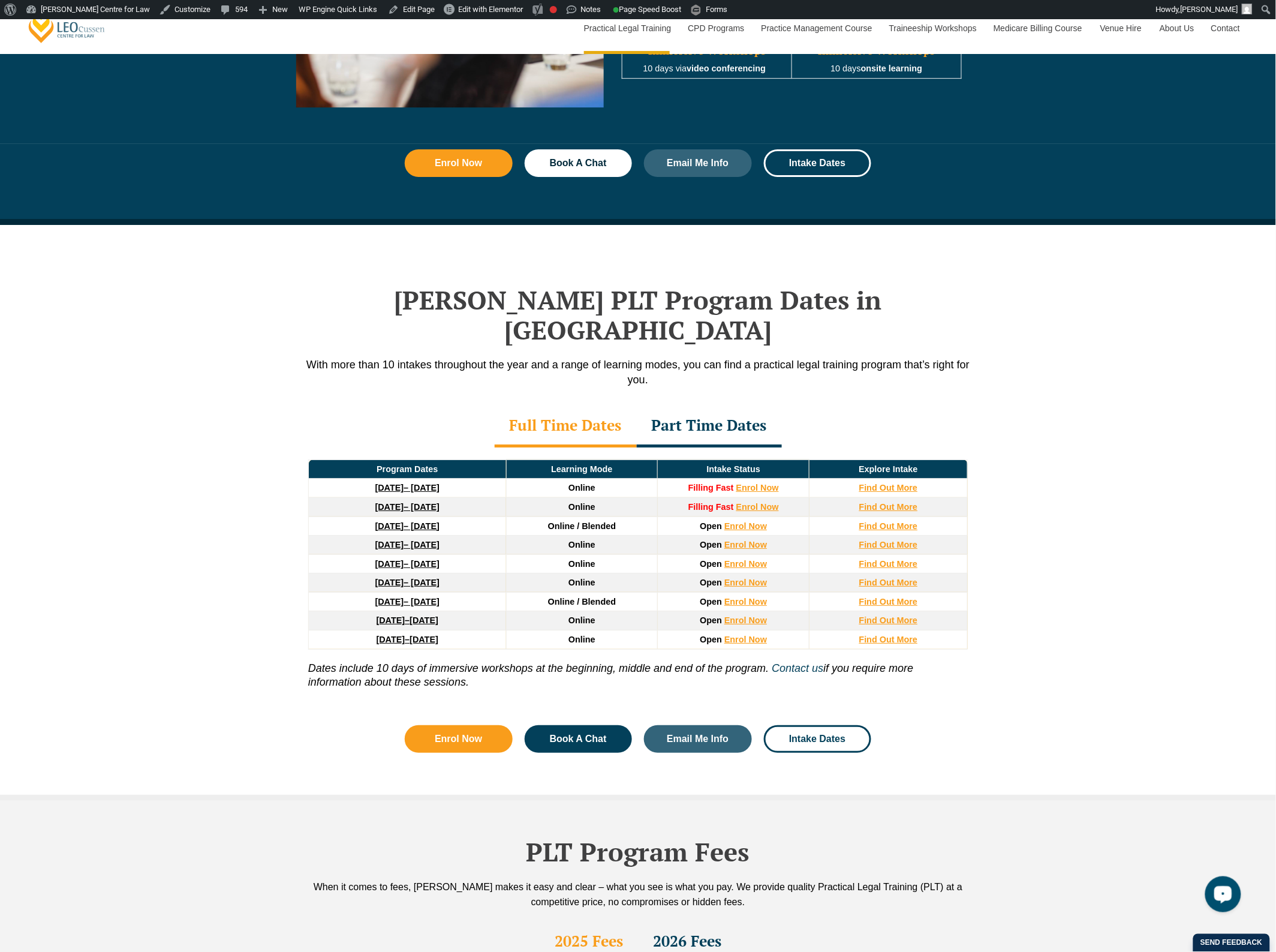
click at [208, 537] on div "Leo Cussen’s PLT Program Dates in Queensland With more than 10 intakes througho…" at bounding box center [638, 512] width 1276 height 575
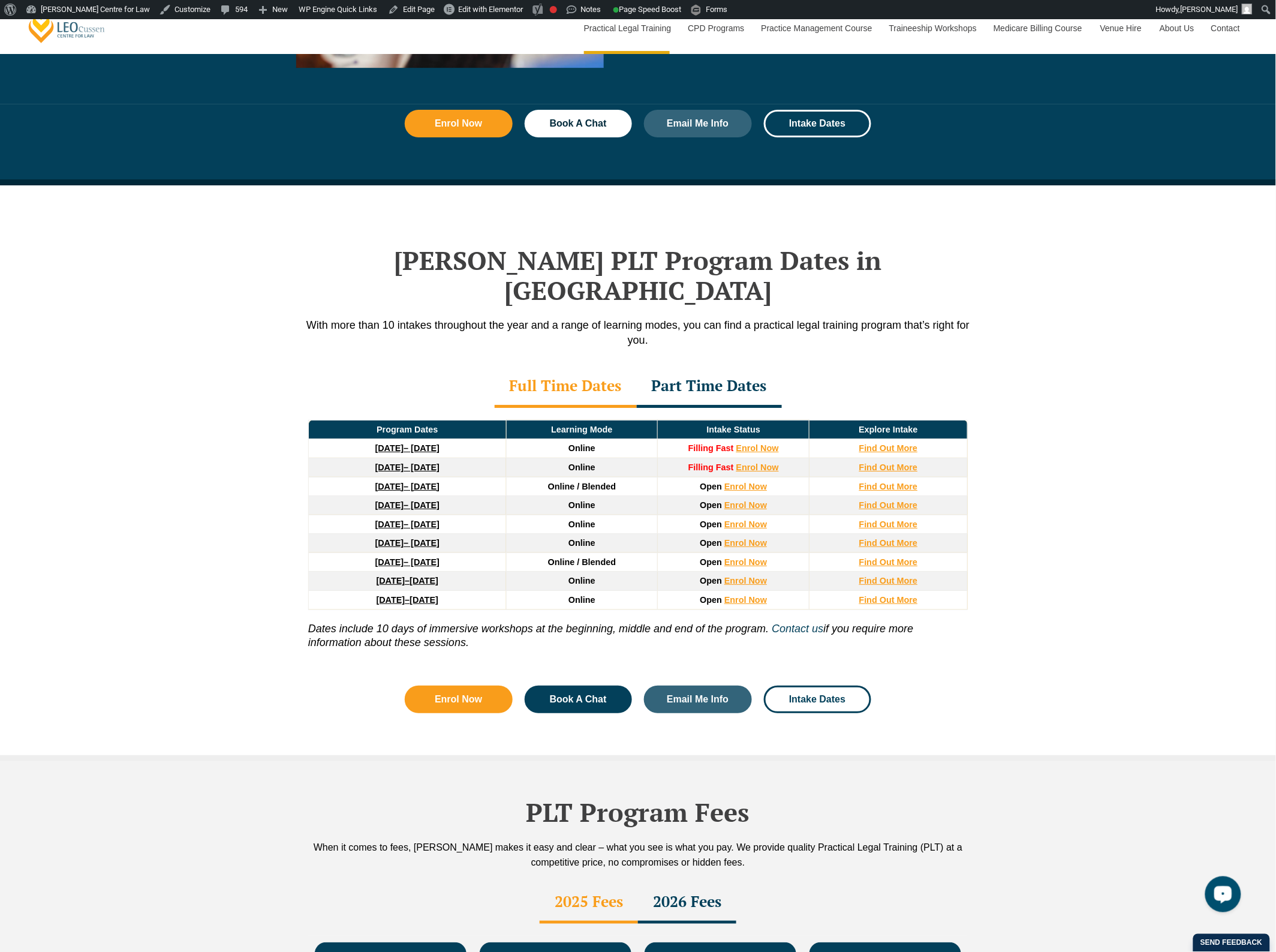
scroll to position [1431, 0]
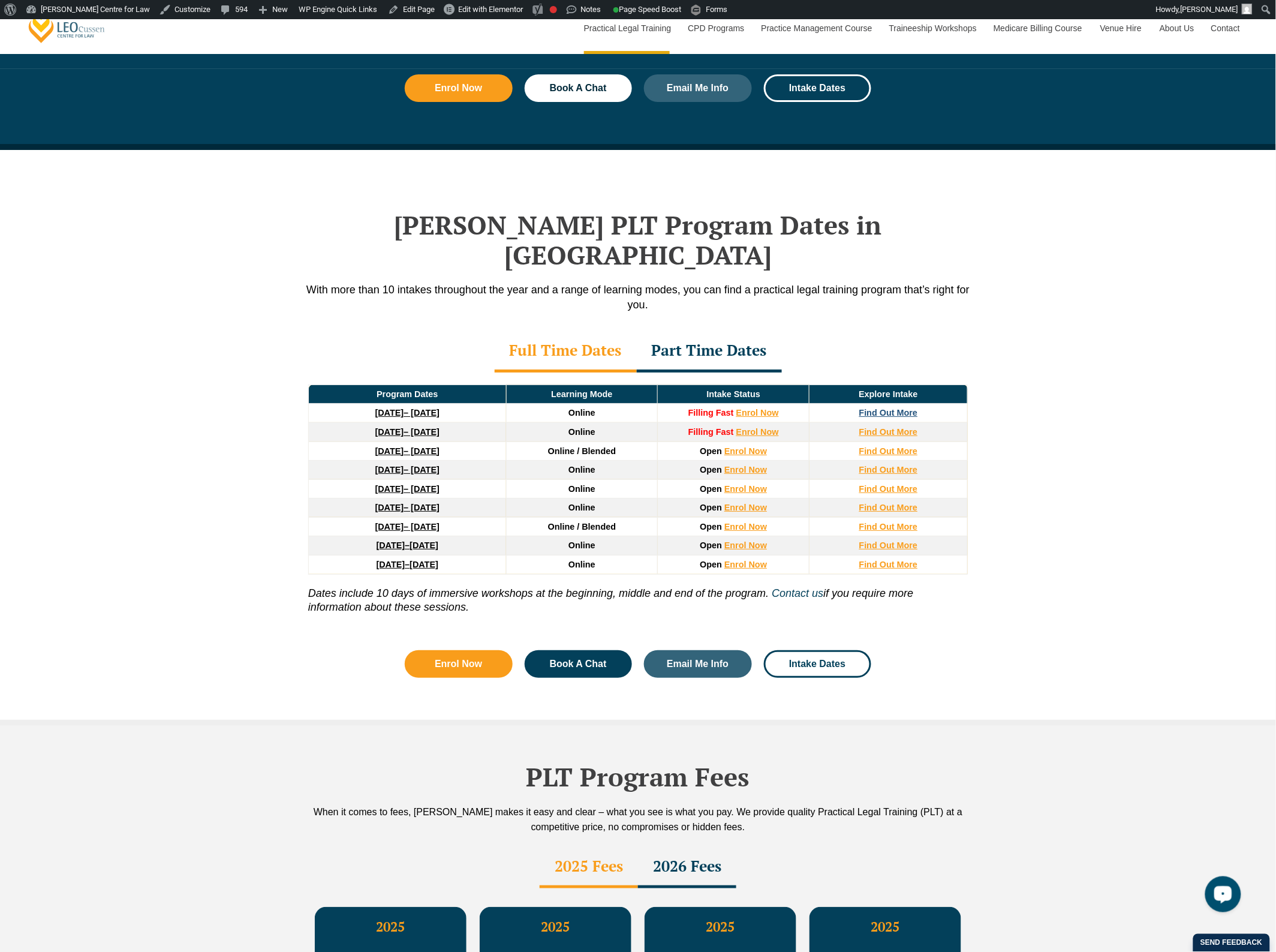
click at [867, 408] on strong "Find Out More" at bounding box center [889, 412] width 59 height 10
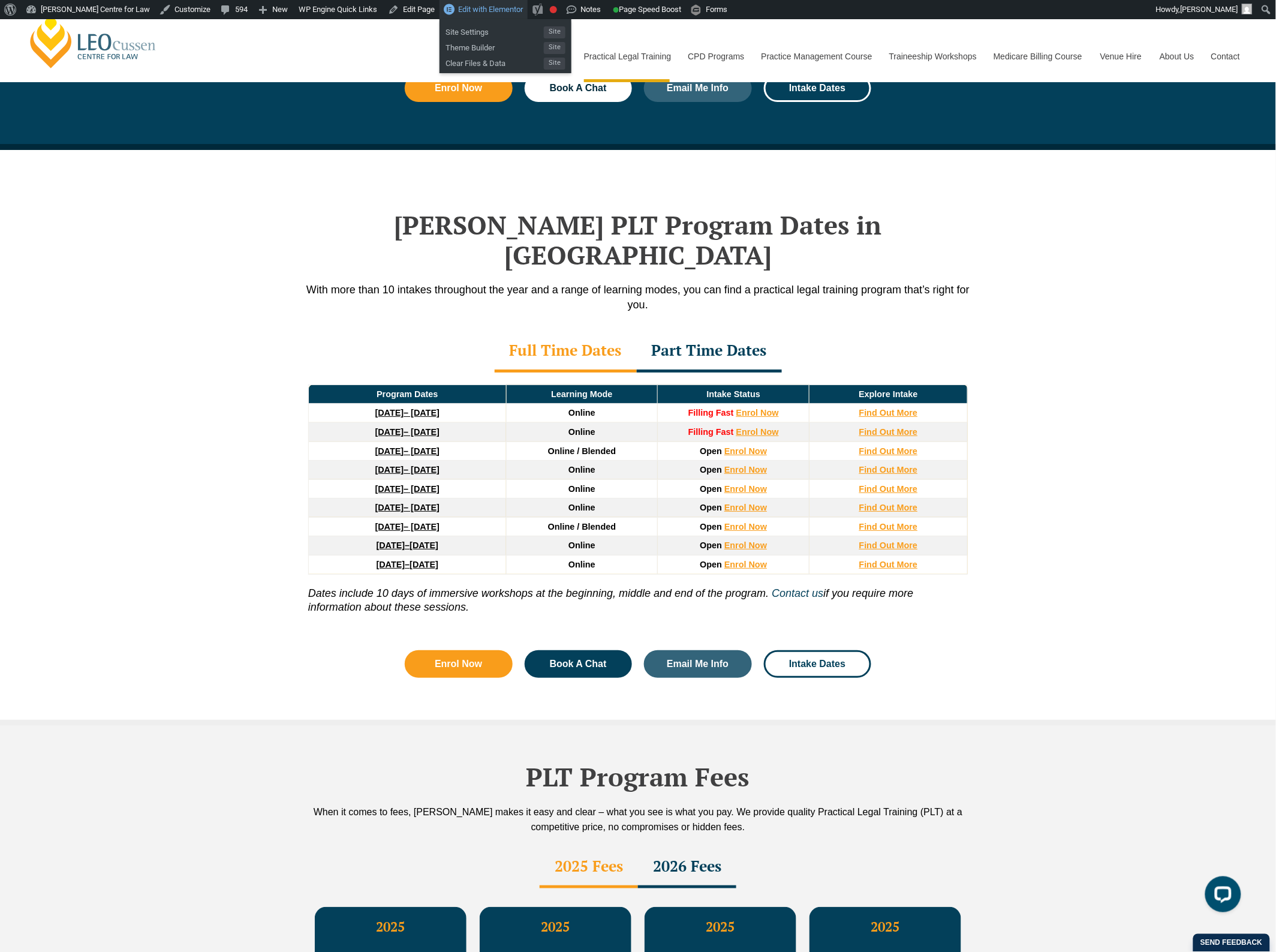
click at [459, 7] on span "Edit with Elementor" at bounding box center [491, 9] width 65 height 9
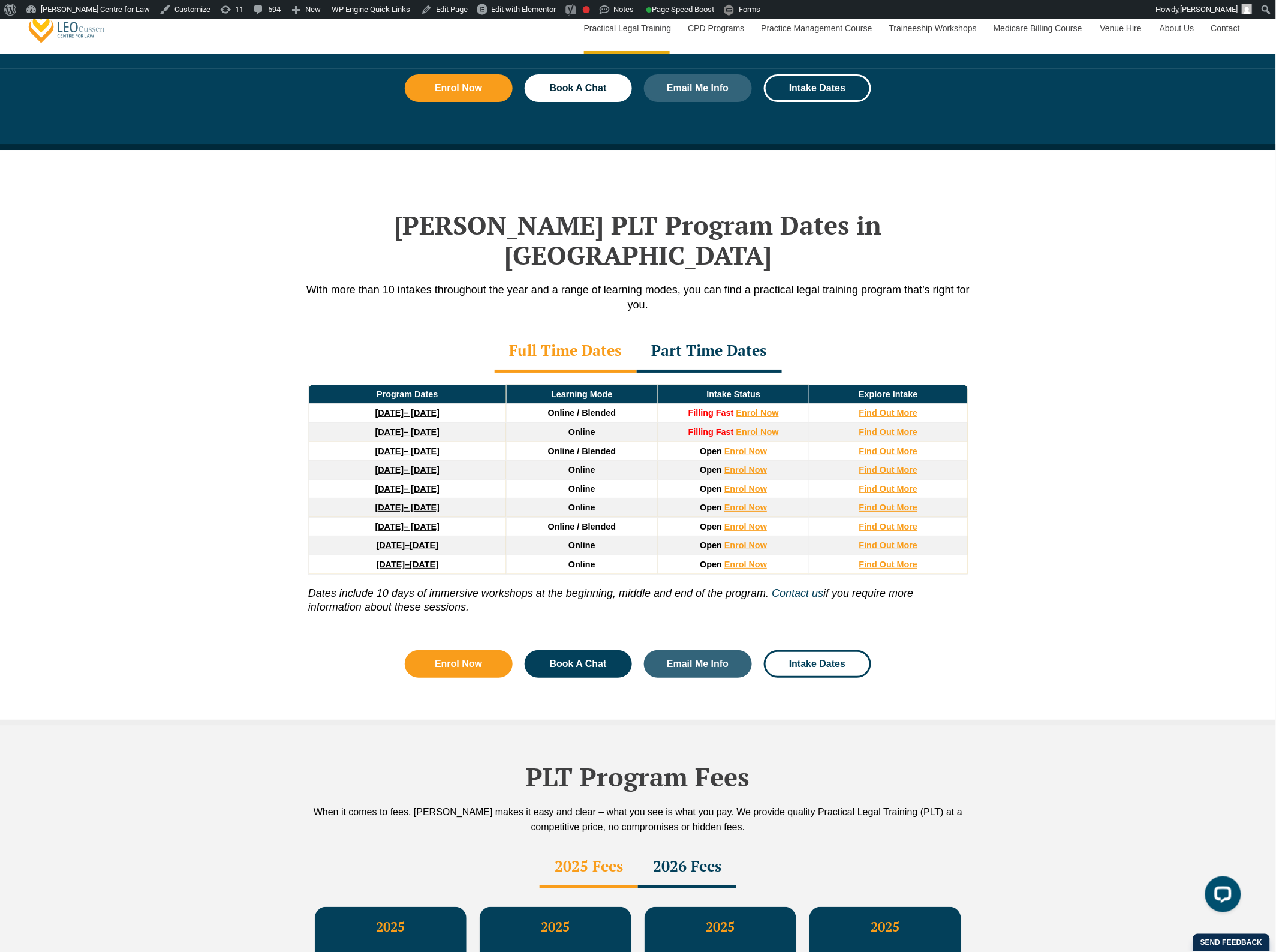
click at [251, 355] on div "Leo Cussen’s PLT Program Dates in Queensland With more than 10 intakes througho…" at bounding box center [638, 437] width 1276 height 575
click at [156, 624] on div "Leo Cussen’s PLT Program Dates in Queensland With more than 10 intakes througho…" at bounding box center [638, 437] width 1276 height 575
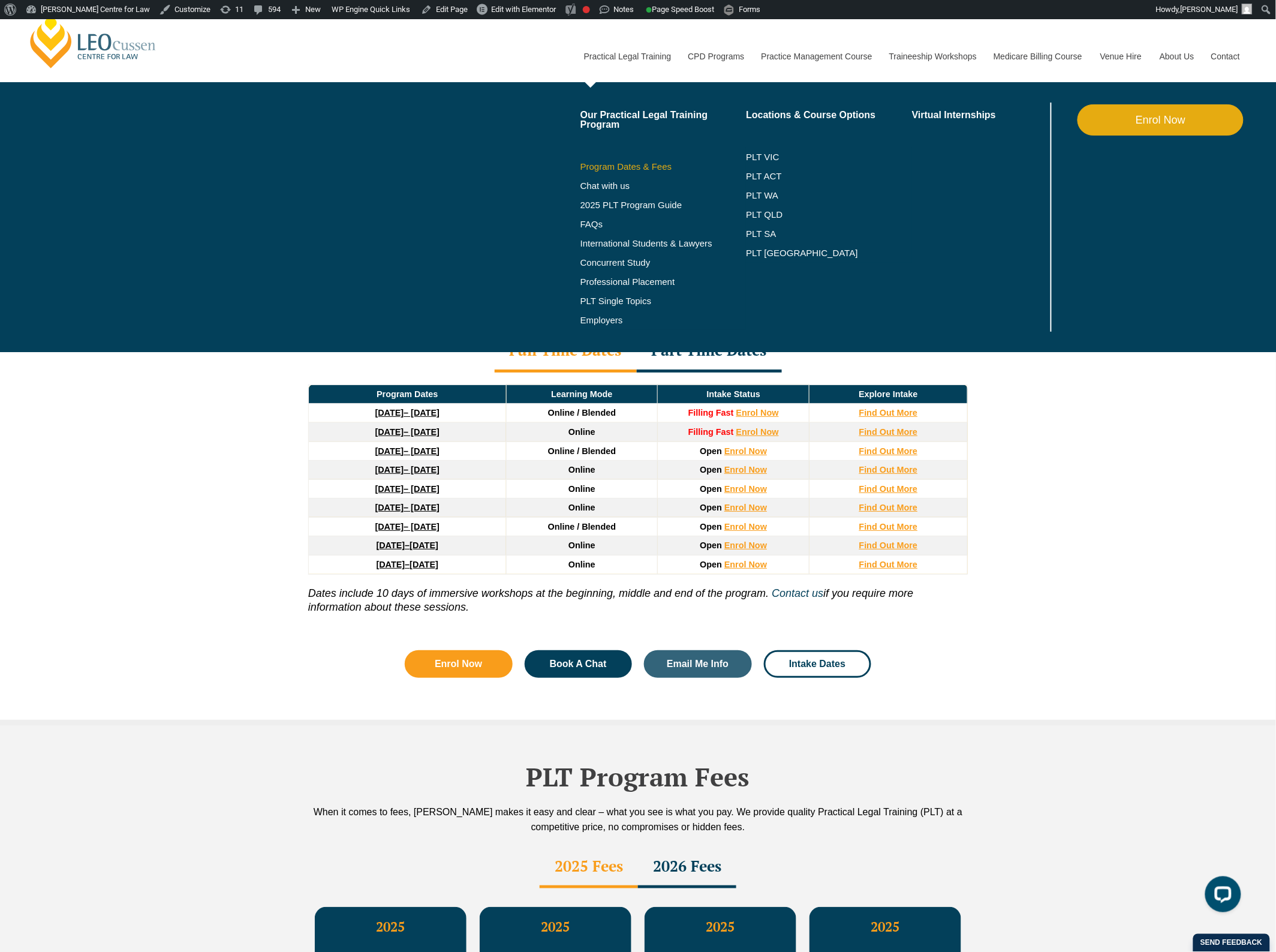
click at [649, 165] on link "Program Dates & Fees" at bounding box center [663, 167] width 166 height 10
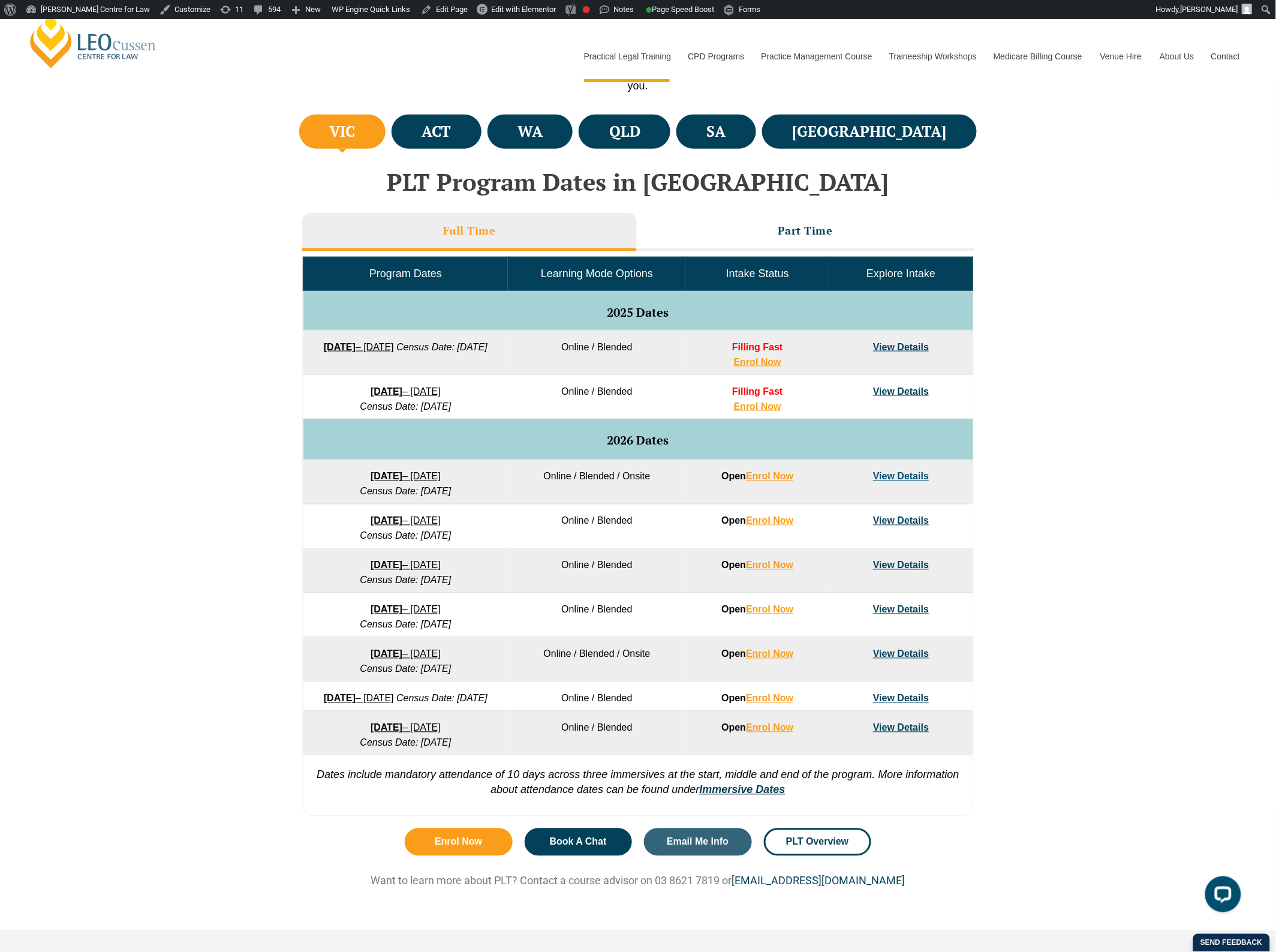
scroll to position [375, 0]
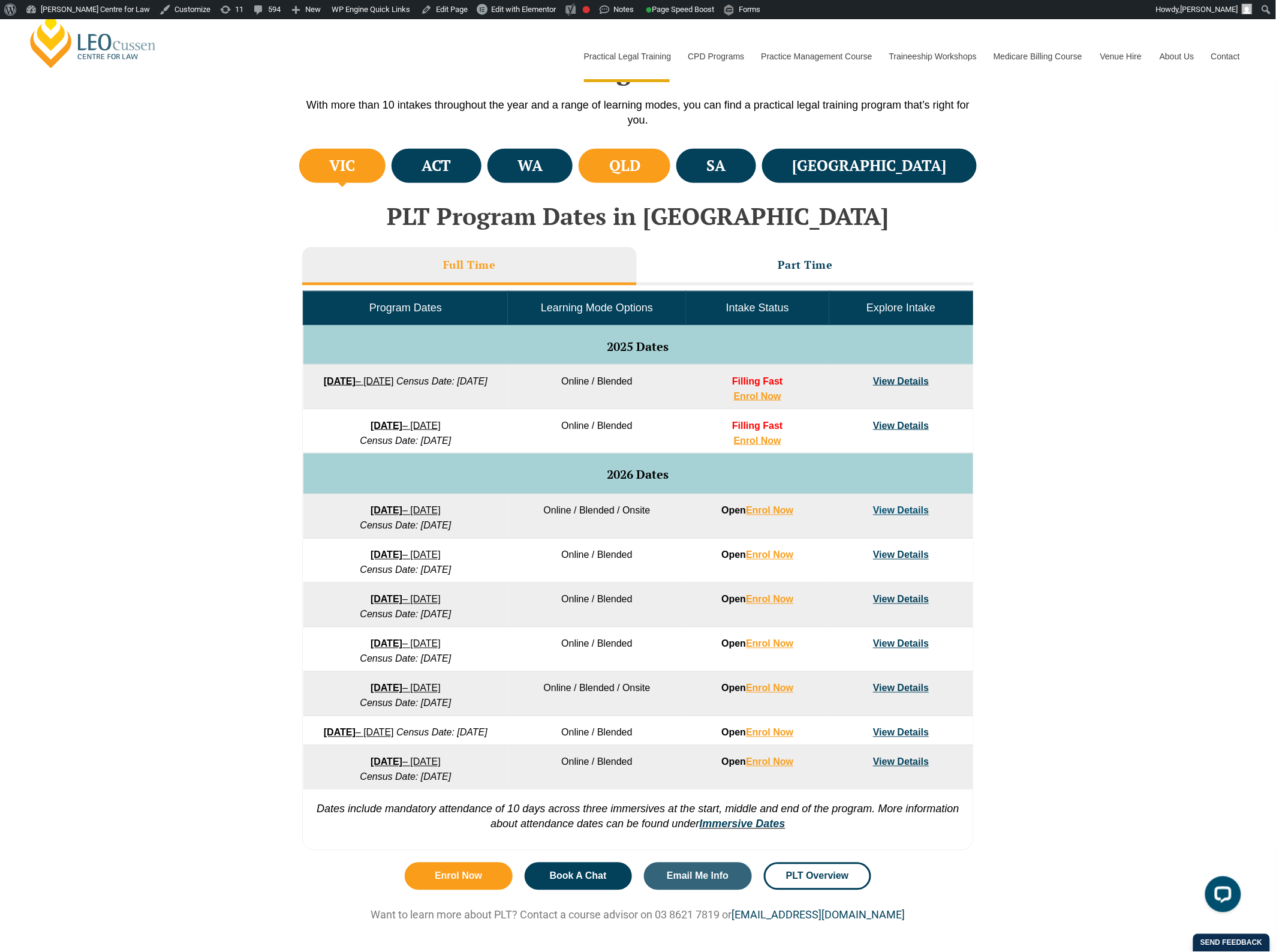
click at [640, 174] on h4 "QLD" at bounding box center [625, 165] width 31 height 20
click at [380, 171] on li "VIC" at bounding box center [342, 166] width 86 height 34
click at [482, 169] on li "ACT" at bounding box center [436, 166] width 90 height 34
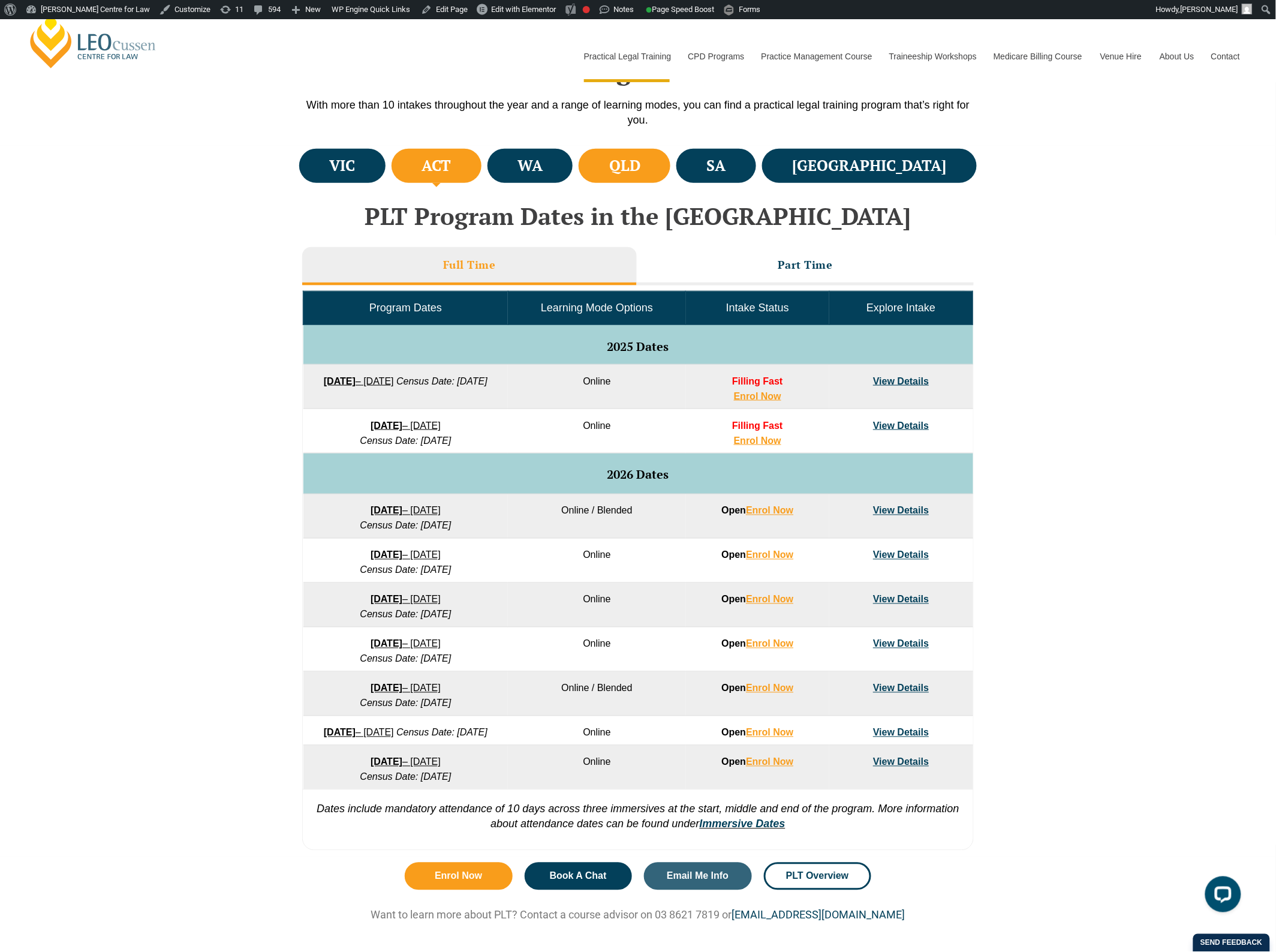
click at [640, 169] on h4 "QLD" at bounding box center [625, 165] width 31 height 20
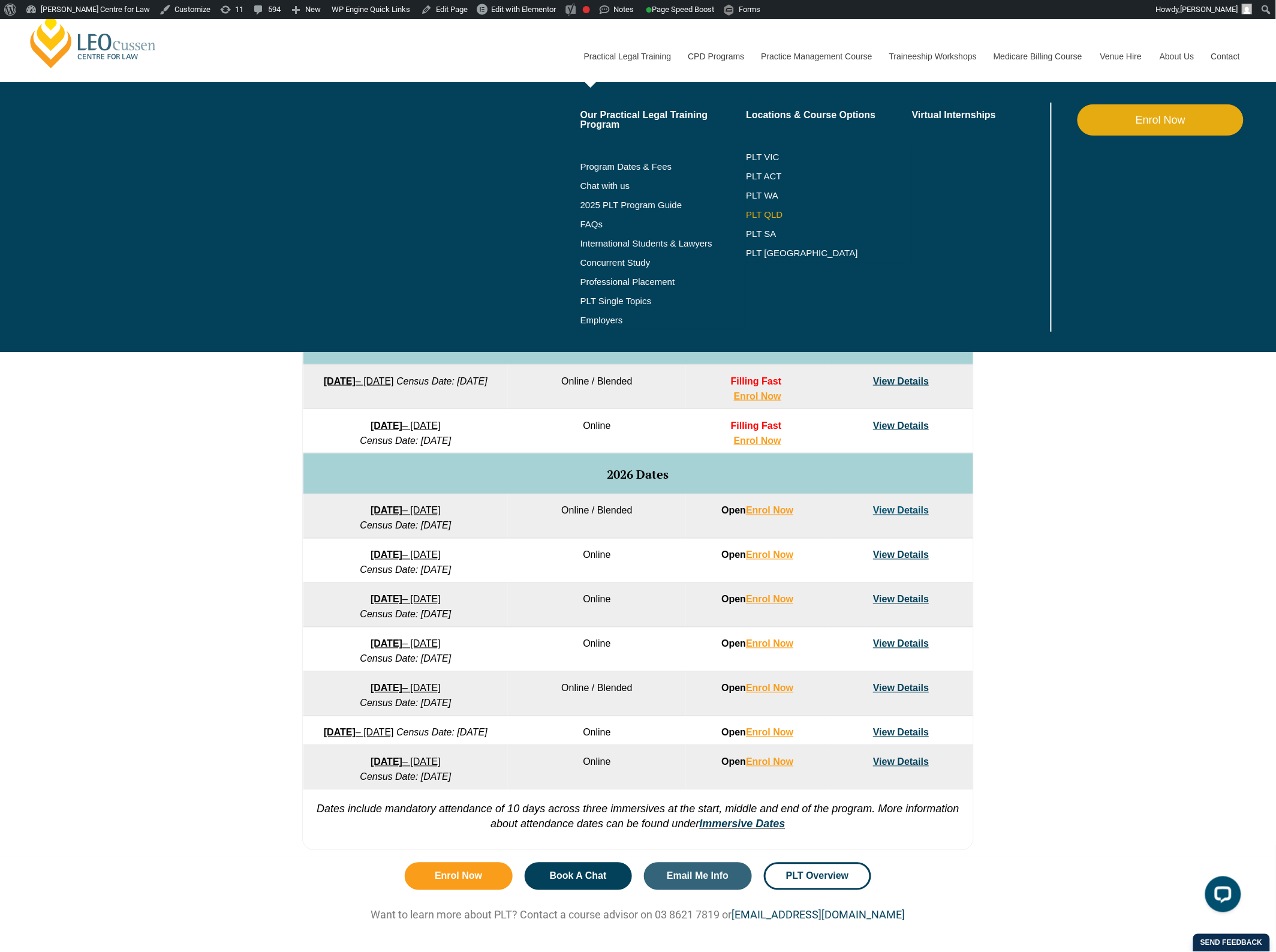
click at [769, 210] on link "PLT QLD" at bounding box center [829, 214] width 166 height 10
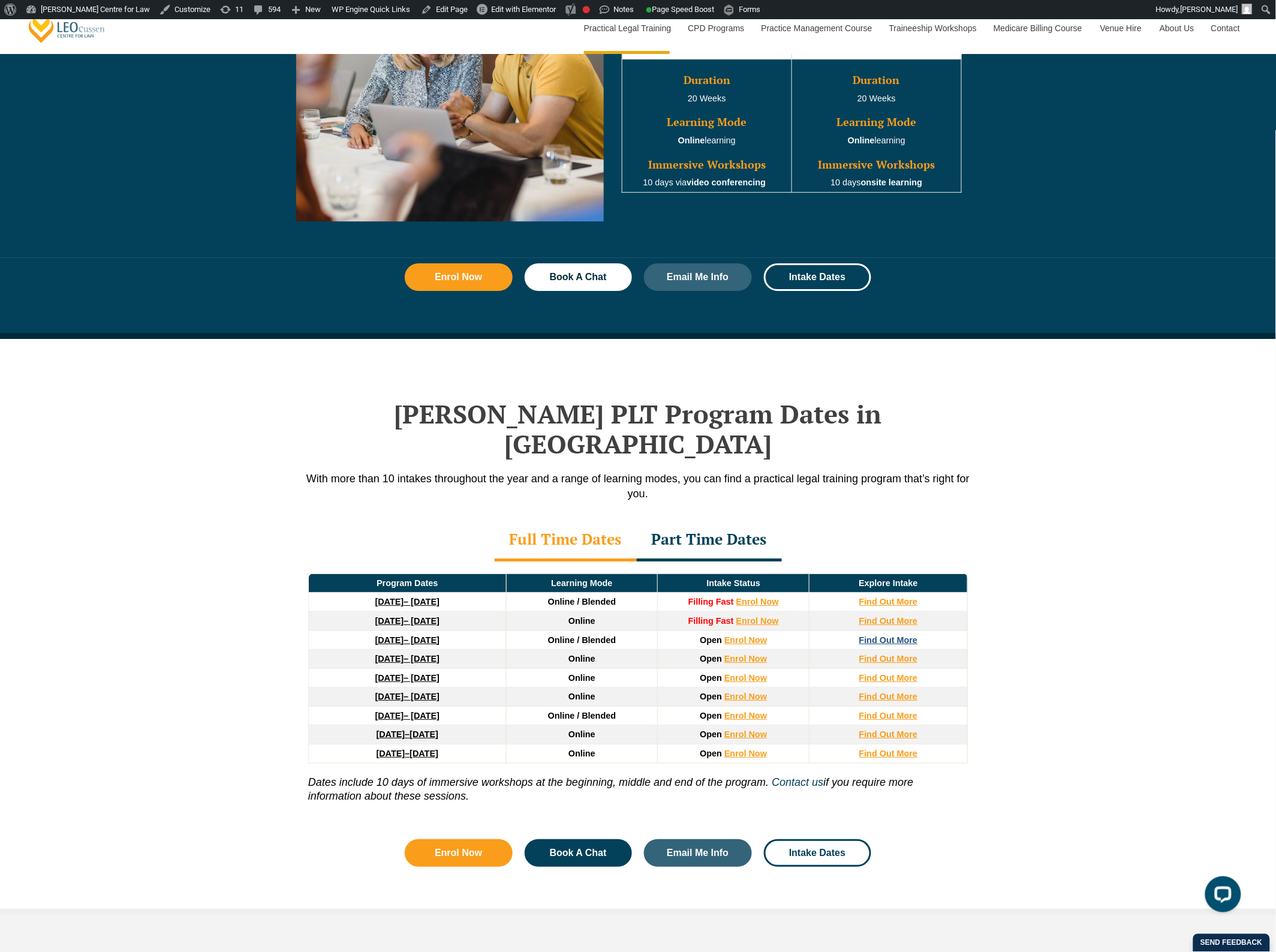
scroll to position [1424, 0]
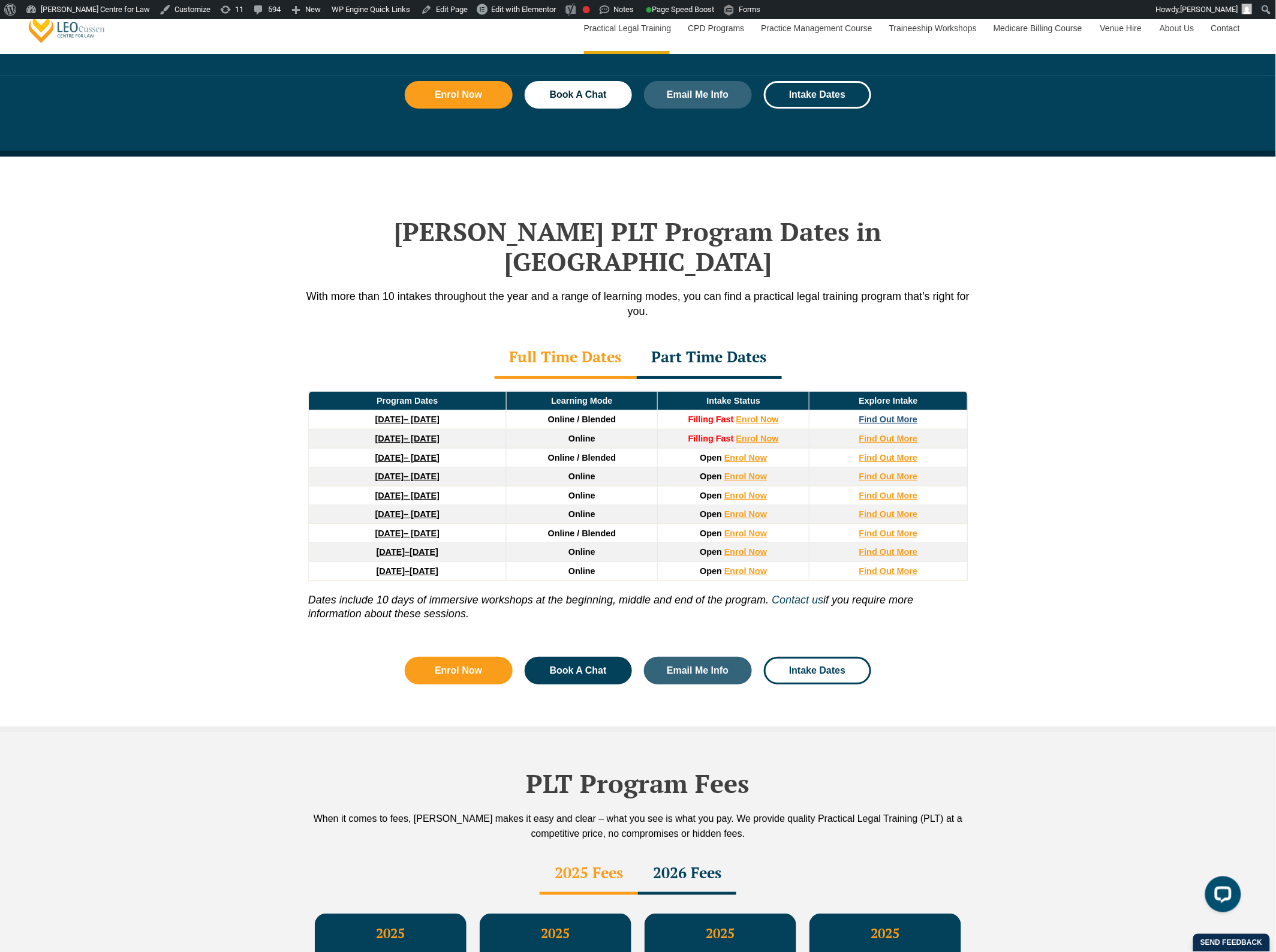
click at [903, 415] on strong "Find Out More" at bounding box center [889, 419] width 59 height 10
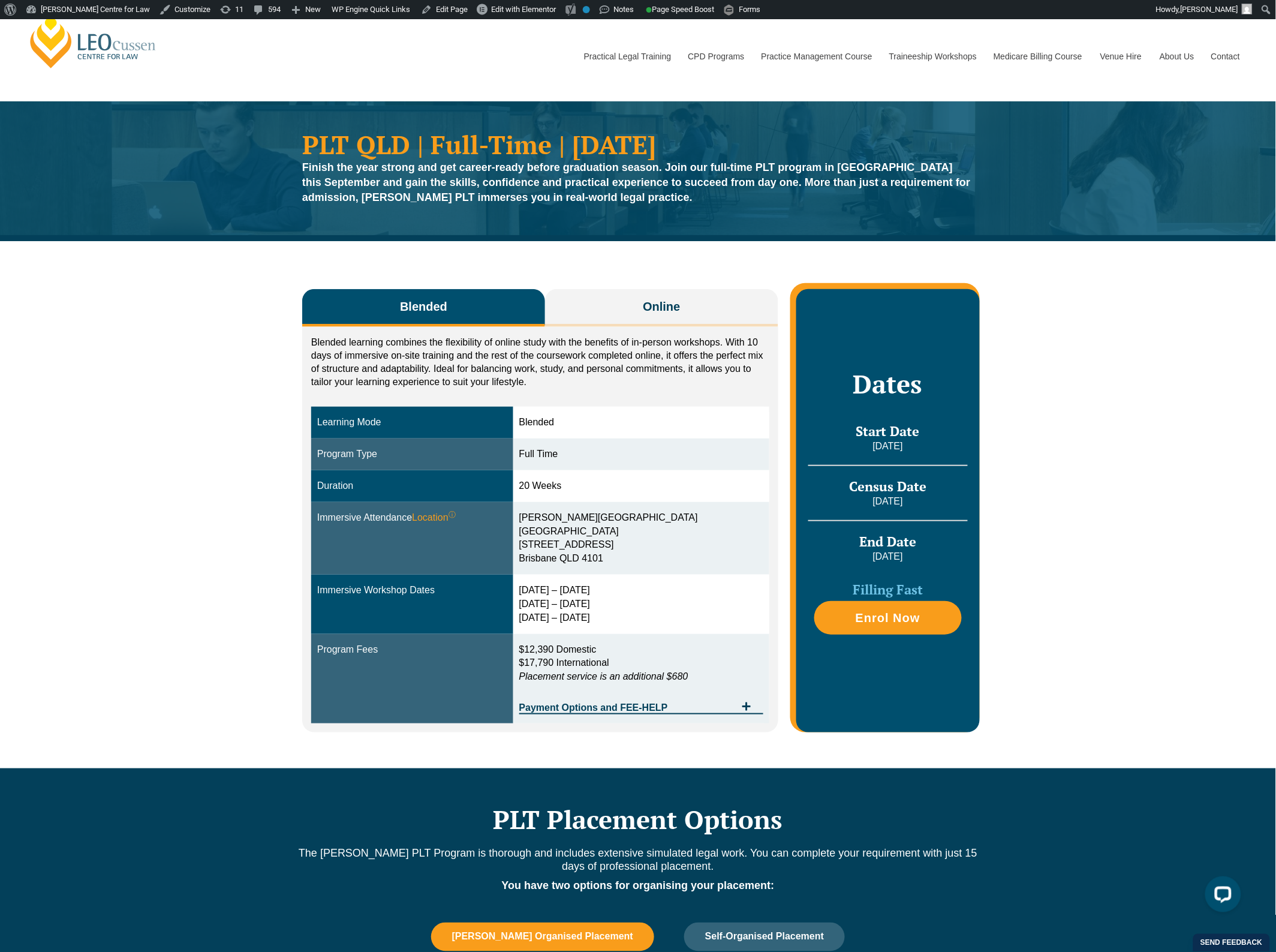
click at [193, 535] on div "Blended Online Blended learning combines the flexibility of online study with t…" at bounding box center [638, 505] width 1276 height 527
click at [270, 360] on div "Blended Online Blended learning combines the flexibility of online study with t…" at bounding box center [638, 505] width 1276 height 527
click at [1084, 586] on div "Blended Online Blended learning combines the flexibility of online study with t…" at bounding box center [638, 505] width 1276 height 527
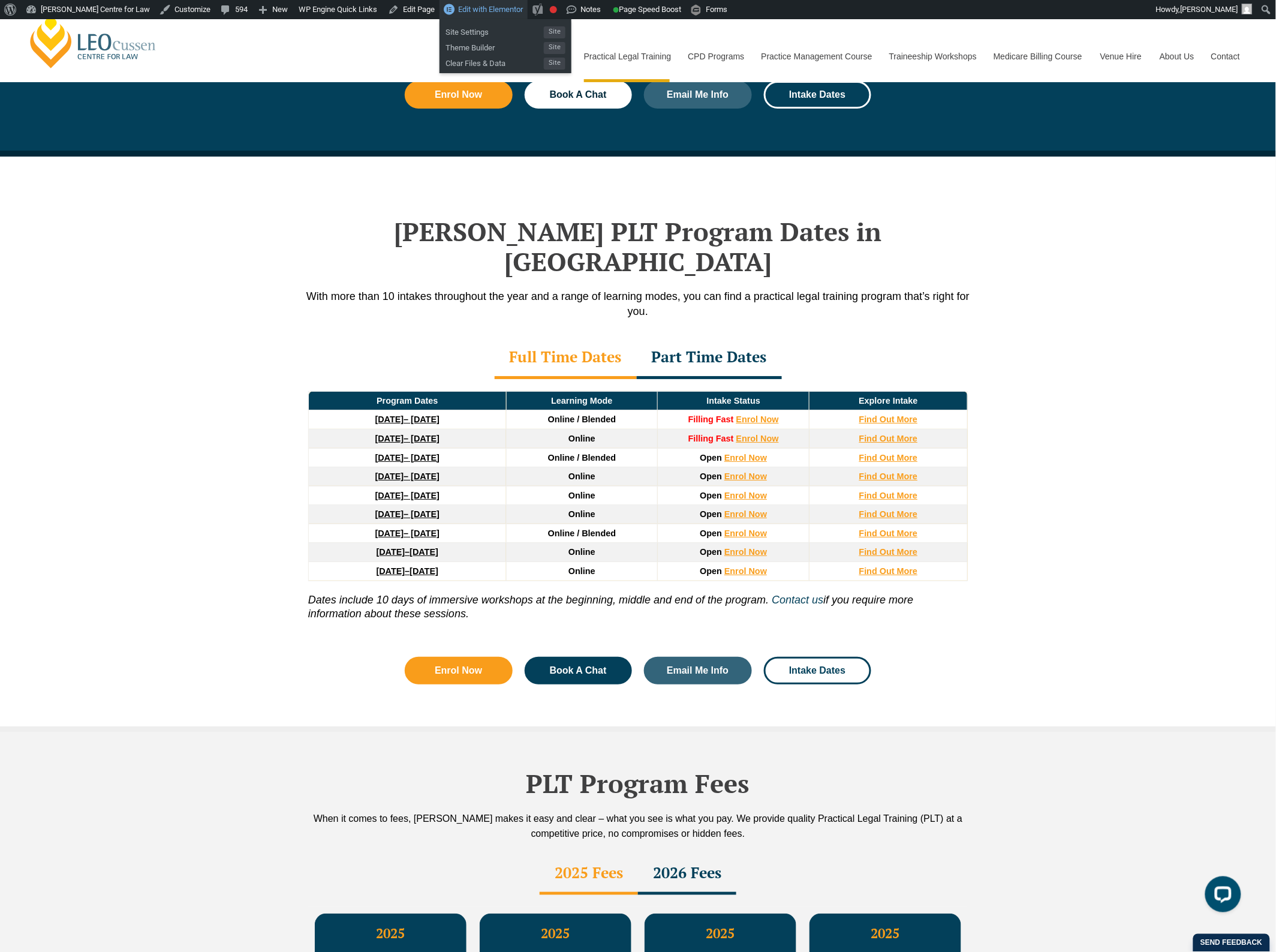
click at [459, 13] on span "Edit with Elementor" at bounding box center [491, 9] width 65 height 9
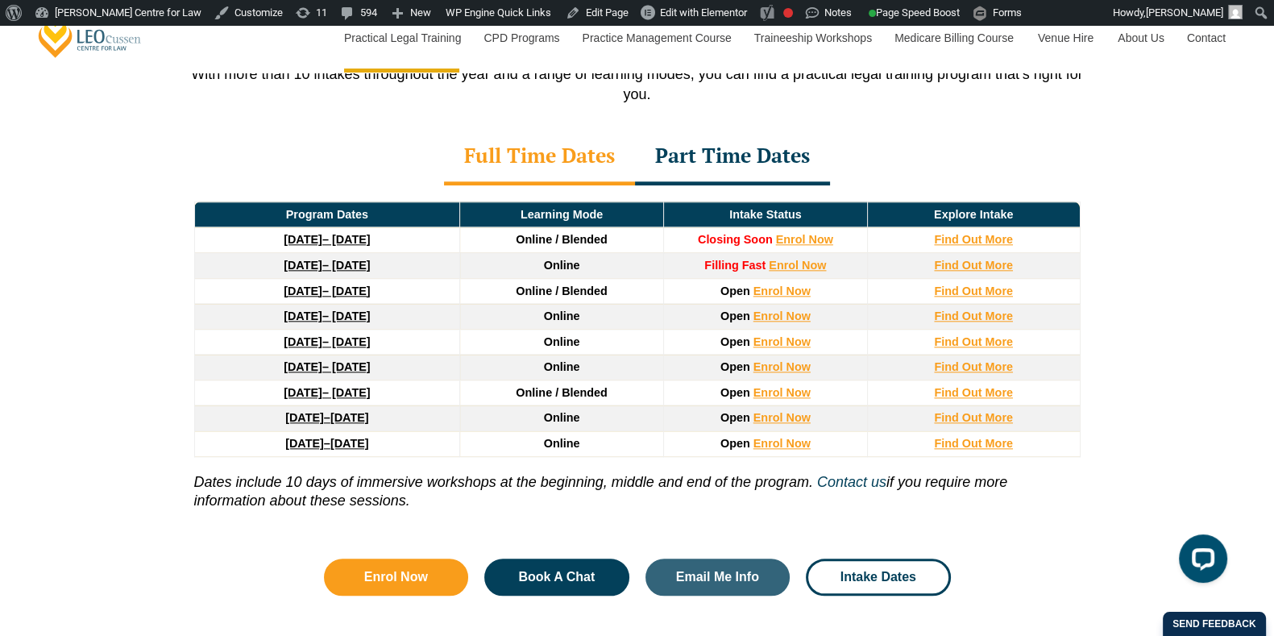
scroll to position [2258, 0]
